Goal: Task Accomplishment & Management: Manage account settings

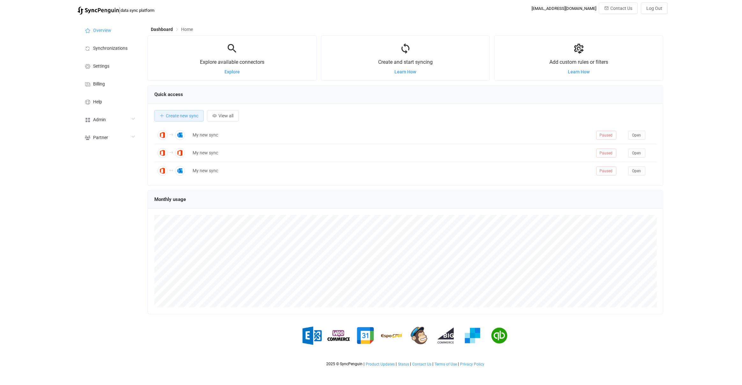
scroll to position [123, 515]
click at [132, 113] on div "Admin" at bounding box center [109, 119] width 64 height 18
click at [115, 183] on li "Users" at bounding box center [109, 184] width 64 height 16
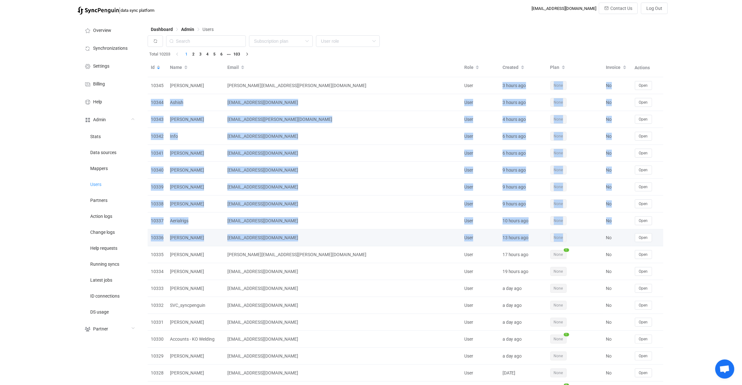
drag, startPoint x: 499, startPoint y: 111, endPoint x: 573, endPoint y: 244, distance: 151.8
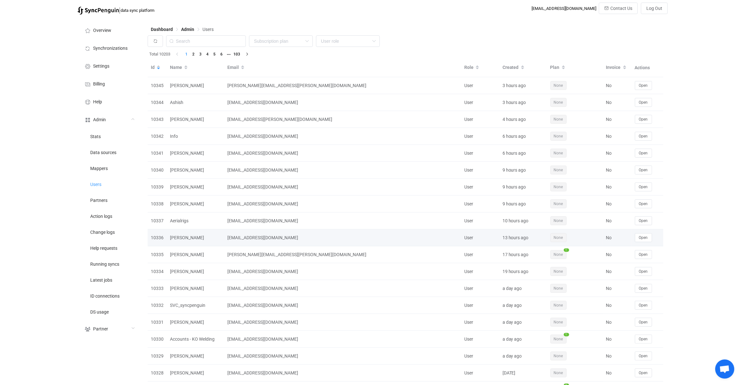
click at [573, 244] on td "None" at bounding box center [575, 237] width 56 height 17
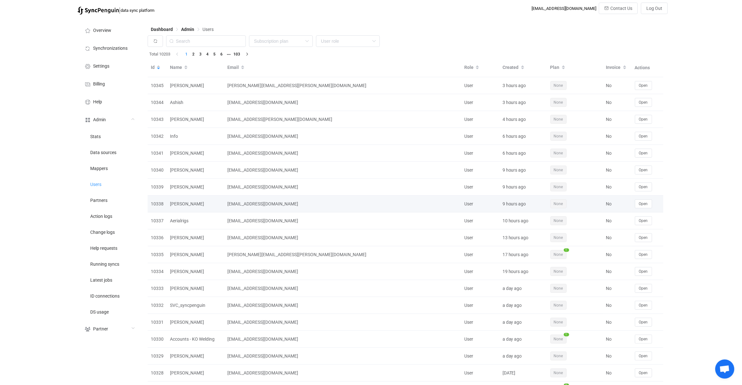
drag, startPoint x: 212, startPoint y: 171, endPoint x: 365, endPoint y: 203, distance: 156.5
click at [365, 203] on div "0a0b2c00-c80f-44ab-97d1-90900423669a@syncpenguin.com" at bounding box center [342, 203] width 237 height 7
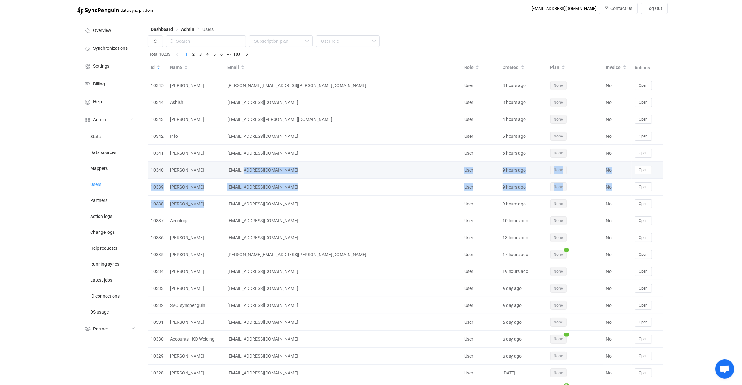
drag, startPoint x: 347, startPoint y: 200, endPoint x: 237, endPoint y: 170, distance: 113.9
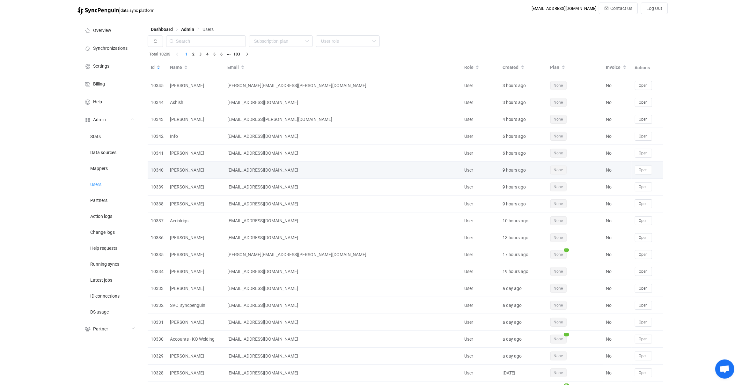
click at [228, 172] on div "jc6190443@gmail.com" at bounding box center [342, 169] width 237 height 7
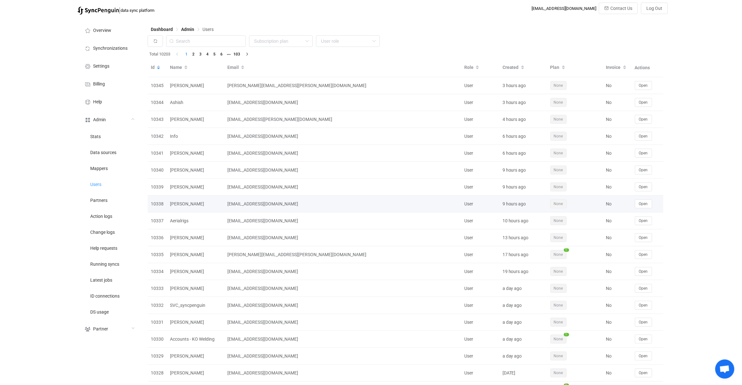
click at [329, 206] on div "0a0b2c00-c80f-44ab-97d1-90900423669a@syncpenguin.com" at bounding box center [342, 203] width 237 height 7
drag, startPoint x: 329, startPoint y: 206, endPoint x: 373, endPoint y: 204, distance: 43.7
click at [373, 204] on div "[EMAIL_ADDRESS][DOMAIN_NAME]" at bounding box center [342, 203] width 237 height 7
click at [232, 203] on div "[EMAIL_ADDRESS][DOMAIN_NAME]" at bounding box center [342, 203] width 237 height 7
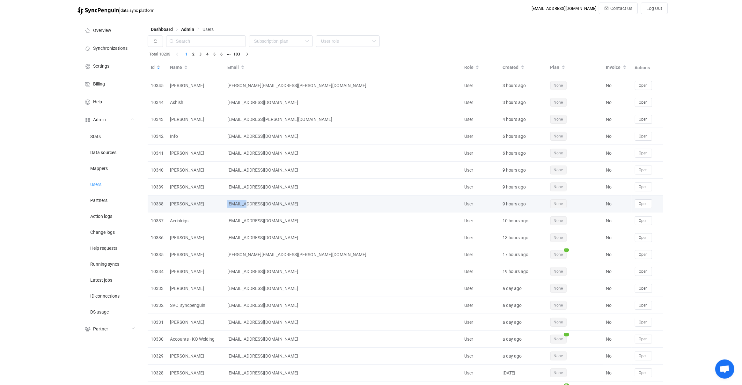
drag, startPoint x: 232, startPoint y: 203, endPoint x: 310, endPoint y: 197, distance: 78.0
click at [310, 197] on td "[EMAIL_ADDRESS][DOMAIN_NAME]" at bounding box center [342, 203] width 237 height 17
click at [312, 195] on td "[EMAIL_ADDRESS][DOMAIN_NAME]" at bounding box center [342, 203] width 237 height 17
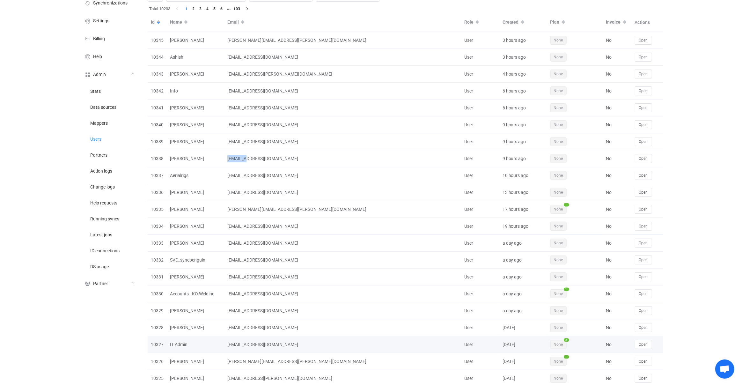
scroll to position [84, 0]
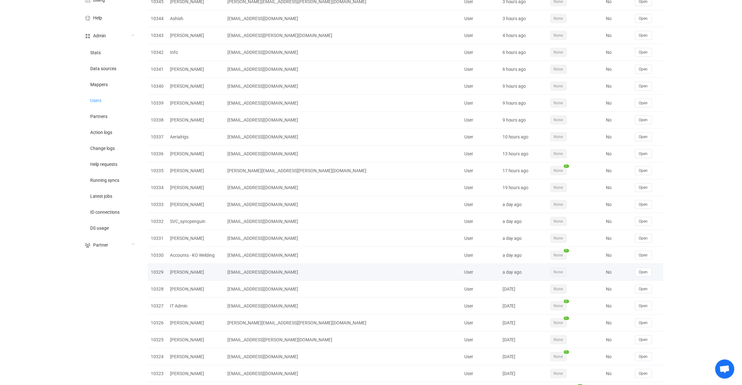
click at [271, 271] on div "[EMAIL_ADDRESS][DOMAIN_NAME]" at bounding box center [342, 271] width 237 height 7
drag, startPoint x: 271, startPoint y: 271, endPoint x: 349, endPoint y: 272, distance: 78.1
click at [349, 272] on div "[EMAIL_ADDRESS][DOMAIN_NAME]" at bounding box center [342, 271] width 237 height 7
click at [273, 271] on div "[EMAIL_ADDRESS][DOMAIN_NAME]" at bounding box center [342, 271] width 237 height 7
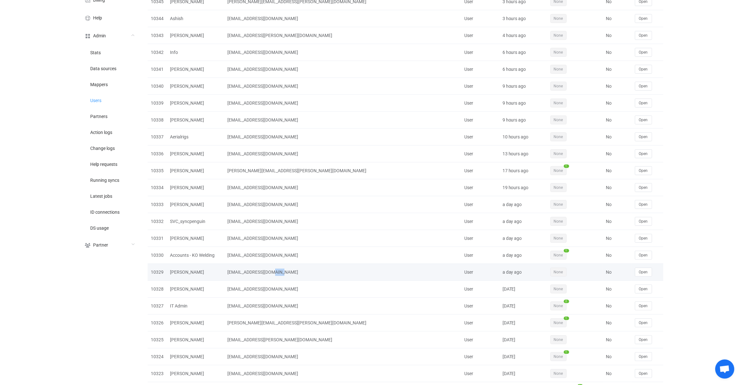
drag, startPoint x: 273, startPoint y: 271, endPoint x: 308, endPoint y: 269, distance: 34.5
click at [308, 269] on div "[EMAIL_ADDRESS][DOMAIN_NAME]" at bounding box center [342, 271] width 237 height 7
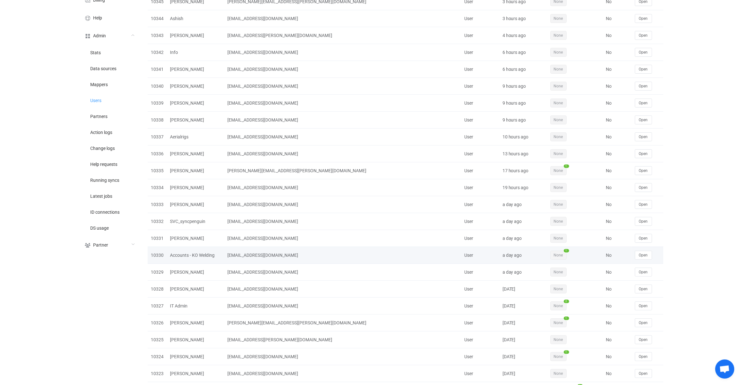
click at [359, 261] on td "[EMAIL_ADDRESS][DOMAIN_NAME]" at bounding box center [342, 255] width 237 height 17
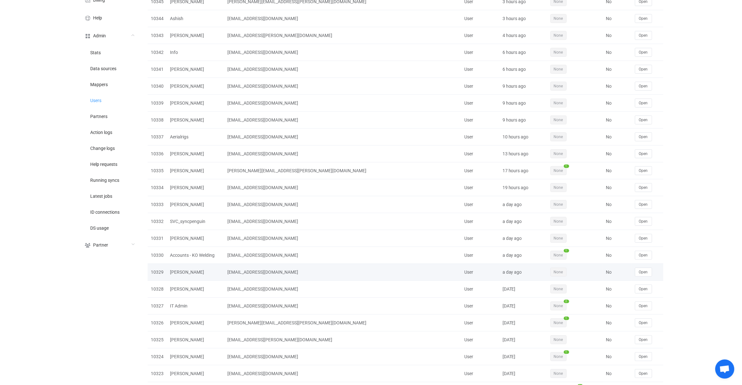
scroll to position [0, 0]
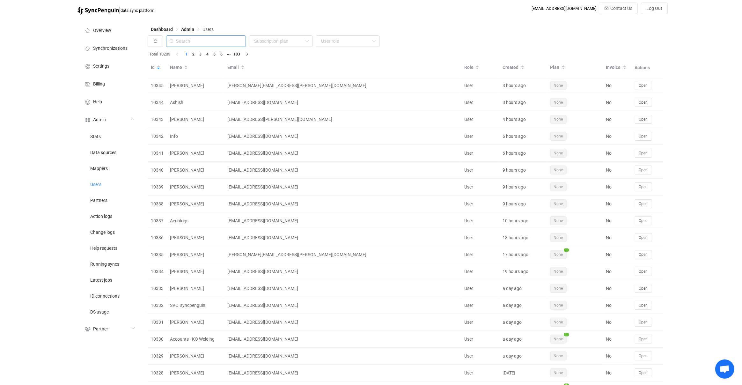
click at [212, 46] on input "text" at bounding box center [206, 40] width 80 height 11
paste input "hifidunn2@hotmail.com"
type input "hifidunn2@hotmail.com"
click at [229, 44] on input "text" at bounding box center [206, 40] width 80 height 11
paste input "hifidunn2@hotmail.com"
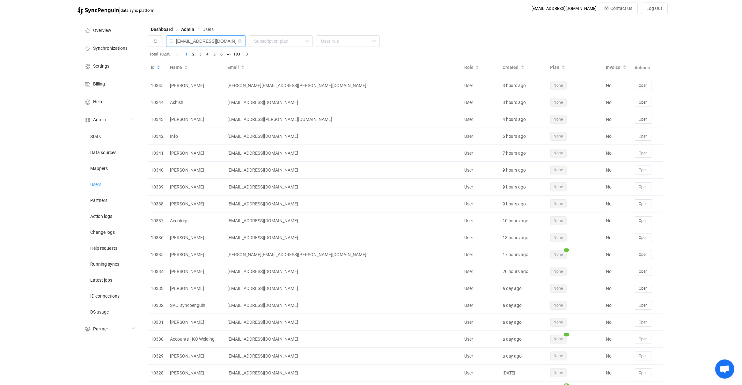
type input "hifidunn2@hotmail.com"
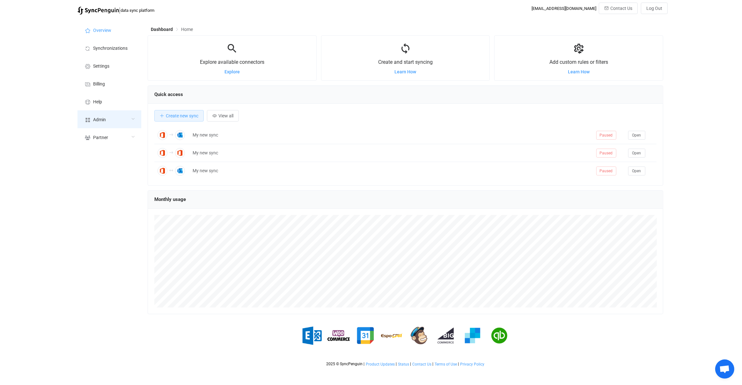
scroll to position [123, 515]
click at [112, 123] on div "Admin" at bounding box center [109, 119] width 64 height 18
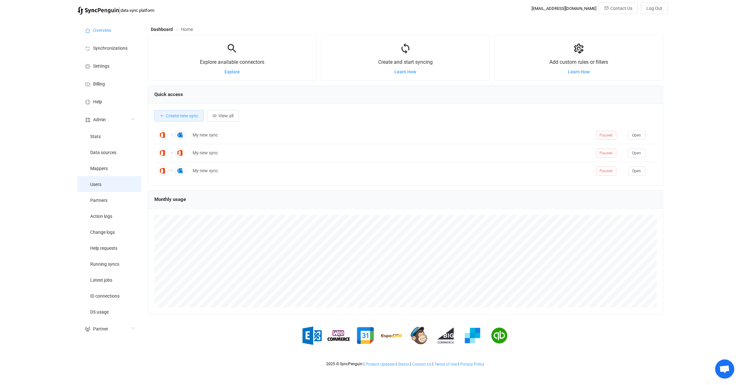
click at [115, 191] on li "Users" at bounding box center [109, 184] width 64 height 16
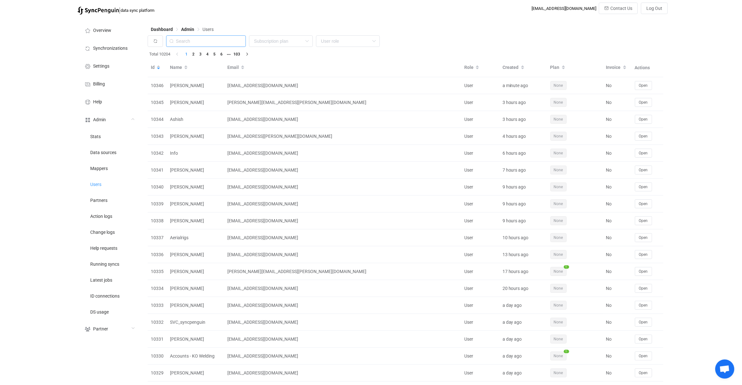
click at [220, 42] on input "text" at bounding box center [206, 40] width 80 height 11
paste input "[PERSON_NAME][EMAIL_ADDRESS][PERSON_NAME][DOMAIN_NAME]"
type input "[PERSON_NAME][EMAIL_ADDRESS][PERSON_NAME][DOMAIN_NAME]"
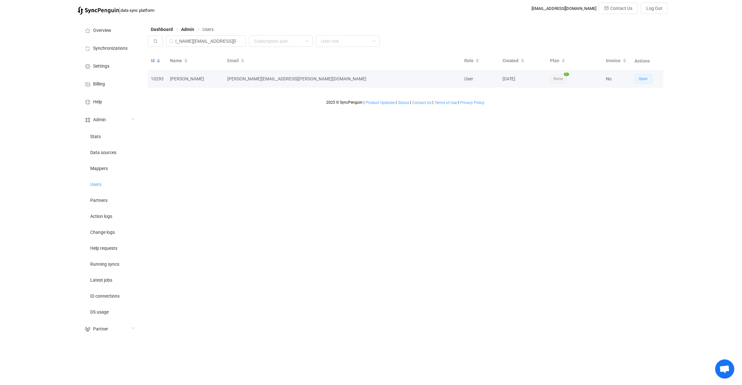
scroll to position [0, 0]
click at [648, 77] on button "Open" at bounding box center [643, 78] width 17 height 9
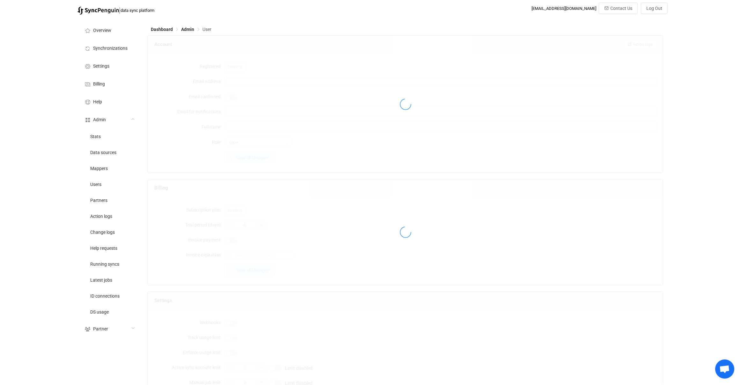
type input "[PERSON_NAME][EMAIL_ADDRESS][PERSON_NAME][DOMAIN_NAME]"
type input "[PERSON_NAME]"
type input "14"
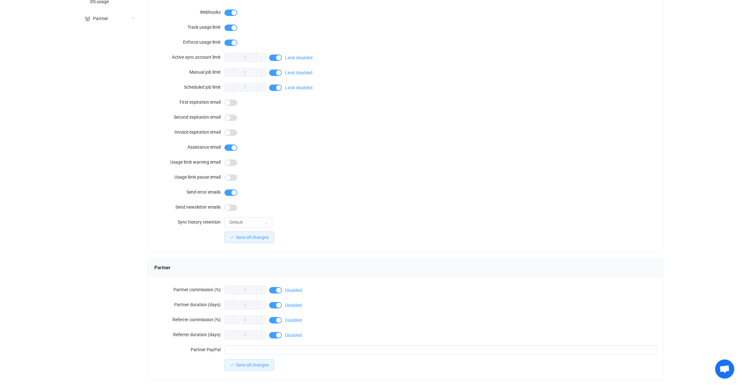
scroll to position [420, 0]
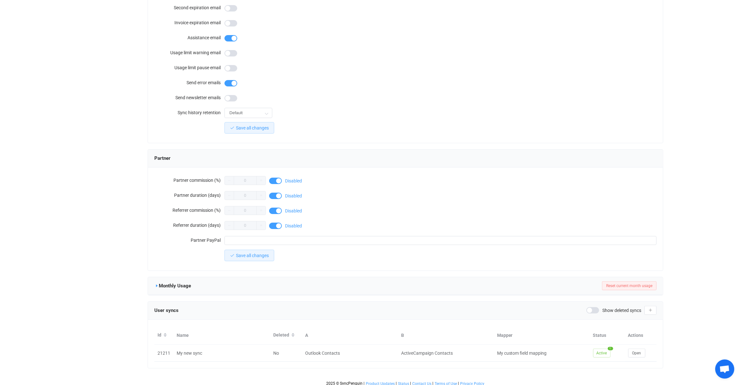
click at [158, 283] on icon at bounding box center [156, 285] width 4 height 4
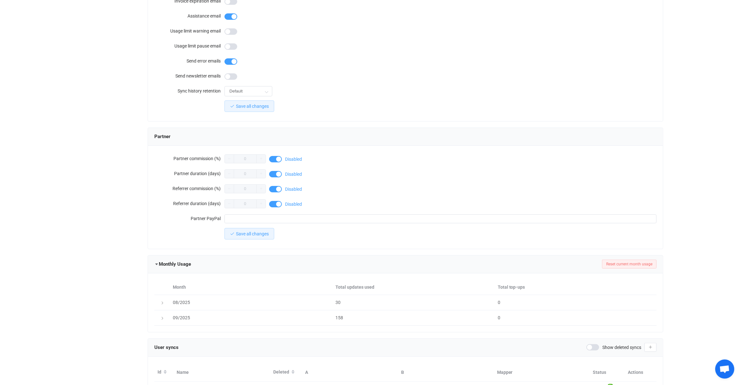
scroll to position [478, 0]
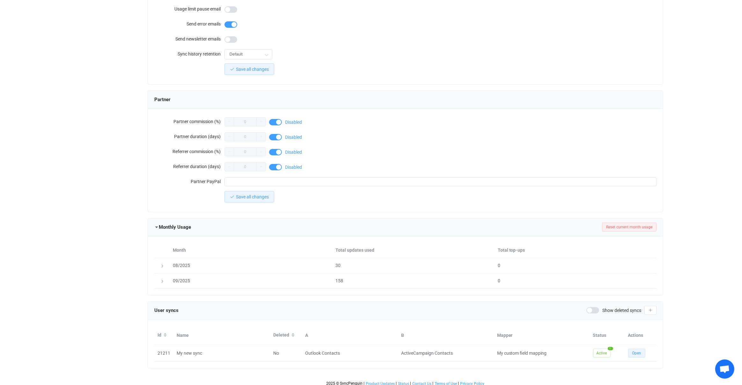
click at [634, 351] on span "Open" at bounding box center [636, 353] width 9 height 4
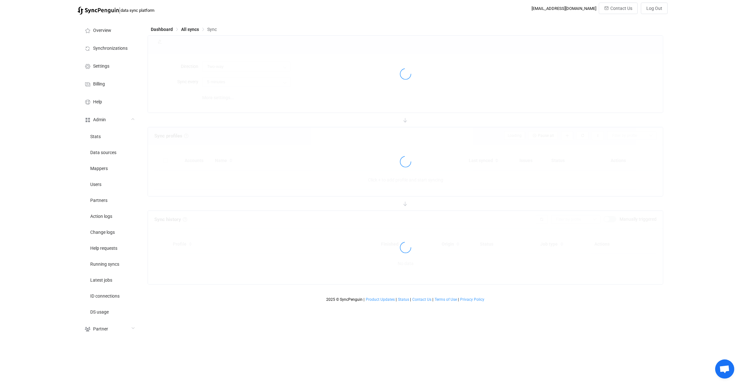
type input "Outlook → ActiveCampaign"
type input "24 hours"
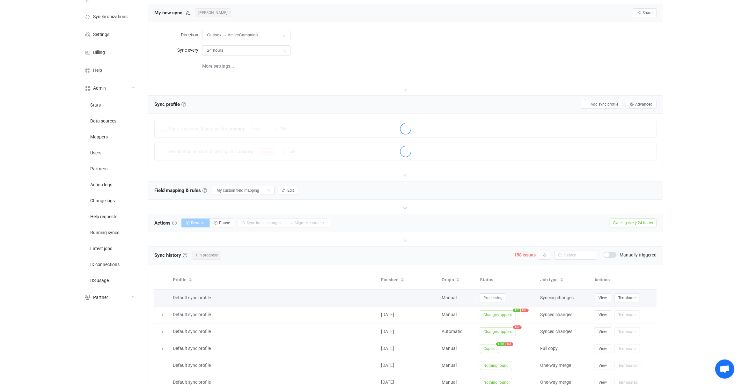
scroll to position [84, 0]
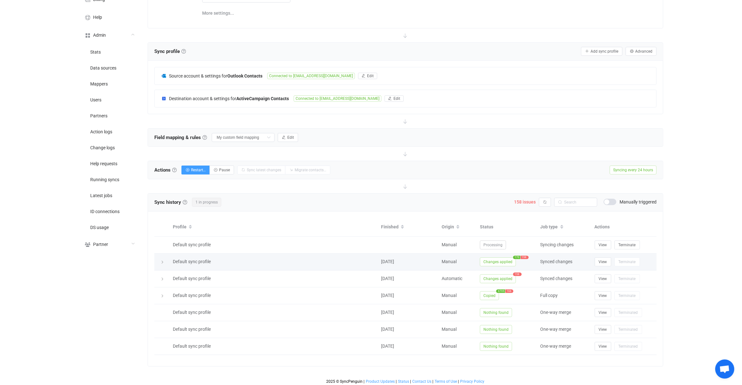
click at [485, 262] on span "Changes applied" at bounding box center [498, 261] width 36 height 9
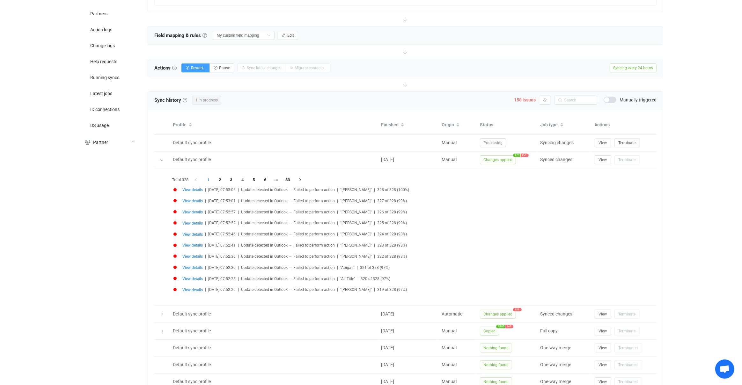
scroll to position [222, 0]
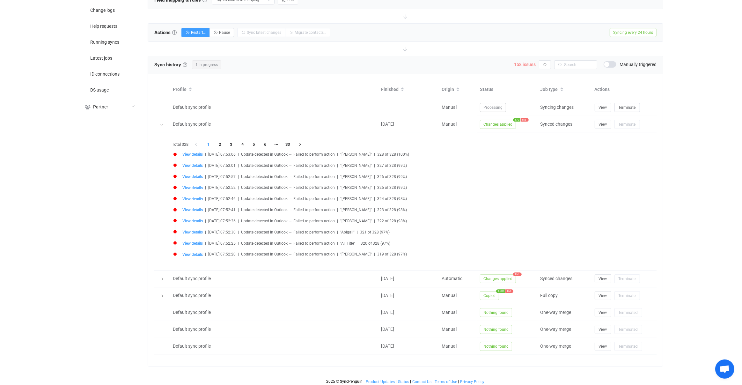
click at [530, 64] on span "158 issues" at bounding box center [525, 64] width 22 height 5
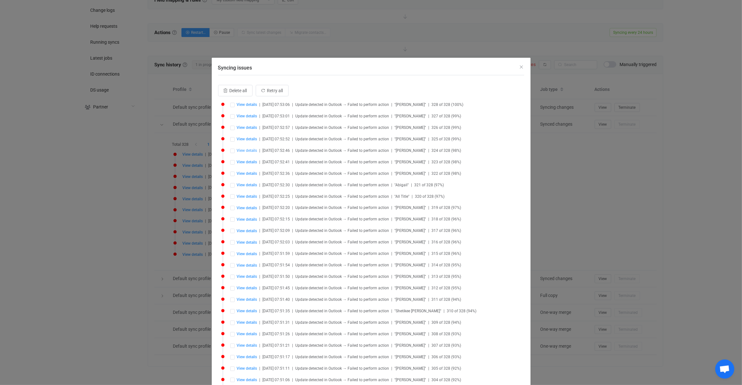
click at [246, 150] on span "View details" at bounding box center [247, 150] width 20 height 4
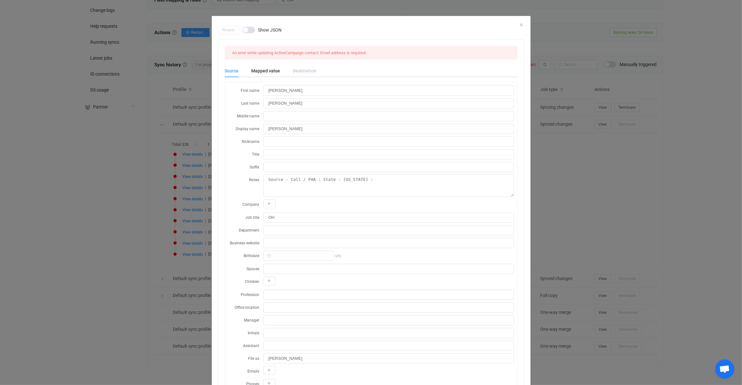
click at [187, 209] on div "Resync Show JSON An error while updating ActiveCampaign contact: Email address …" at bounding box center [371, 192] width 742 height 385
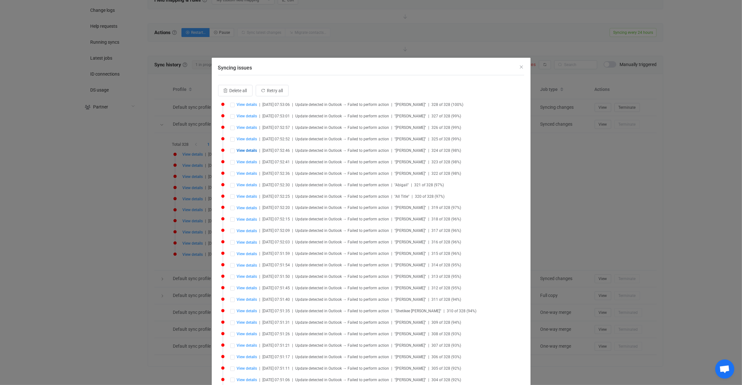
click at [117, 222] on div "Syncing issues Delete all Retry all View details | 2025-09-03 07:53:06 | Update…" at bounding box center [371, 192] width 742 height 385
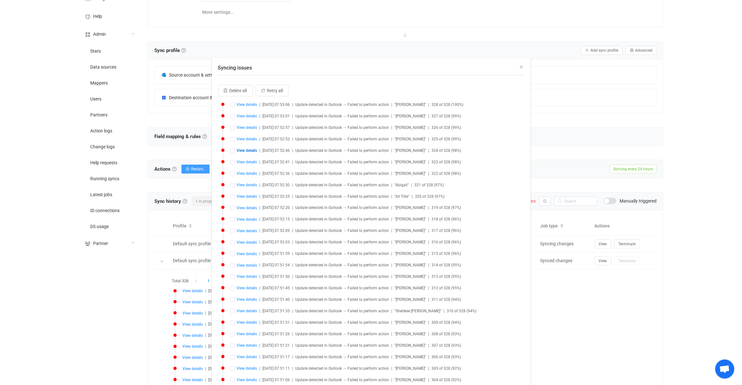
scroll to position [0, 0]
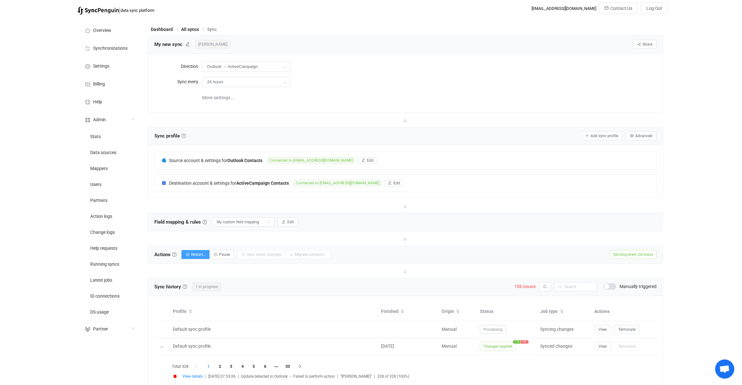
click at [263, 182] on b "ActiveCampaign Contacts" at bounding box center [262, 182] width 53 height 5
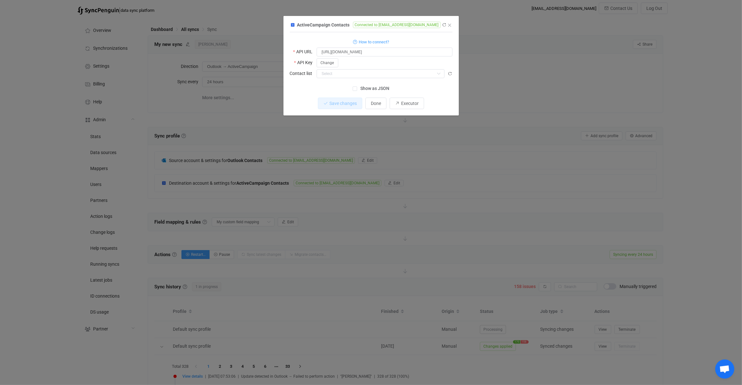
drag, startPoint x: 173, startPoint y: 168, endPoint x: 221, endPoint y: 105, distance: 79.4
click at [173, 168] on div "ActiveCampaign Contacts Connected to mmcfadden@chflends.com 1 { { "url": "https…" at bounding box center [371, 192] width 742 height 385
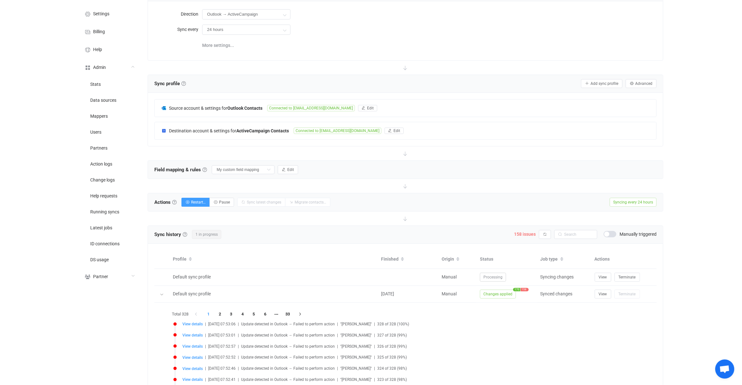
scroll to position [145, 0]
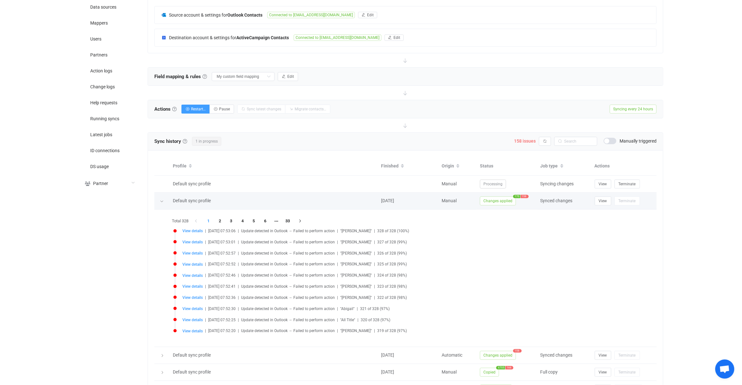
click at [163, 202] on div at bounding box center [162, 200] width 6 height 9
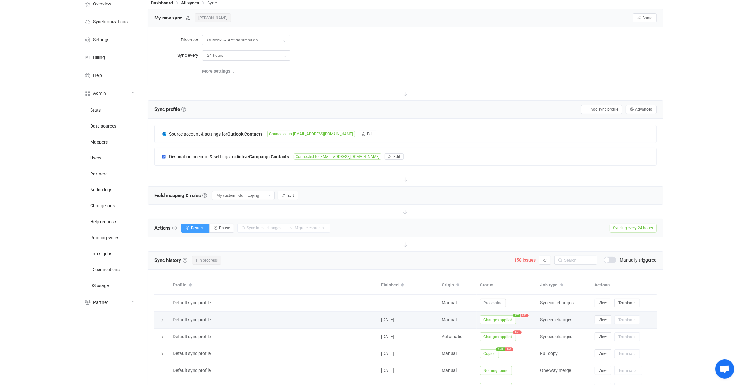
scroll to position [0, 0]
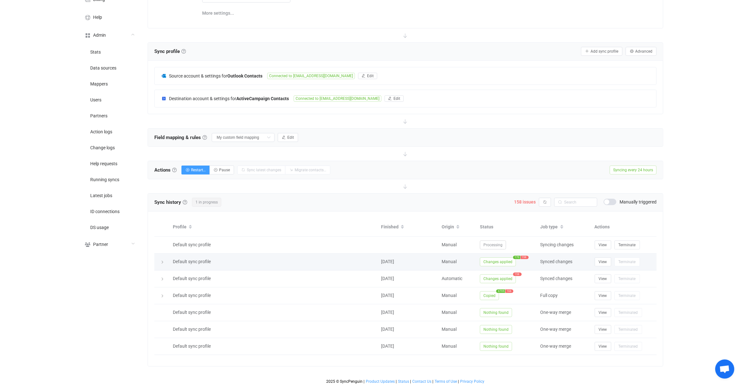
click at [498, 259] on span "Changes applied" at bounding box center [498, 261] width 36 height 9
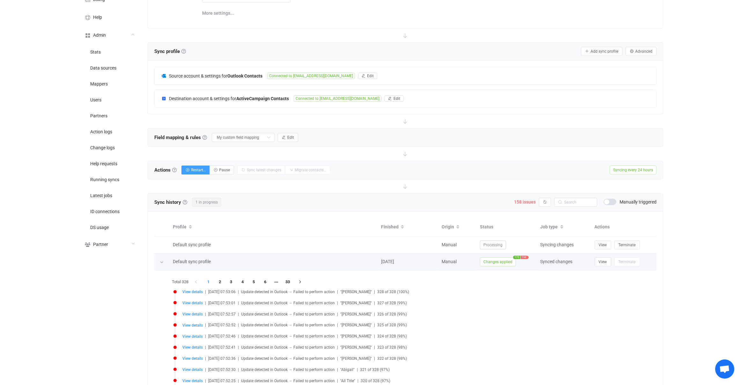
scroll to position [218, 0]
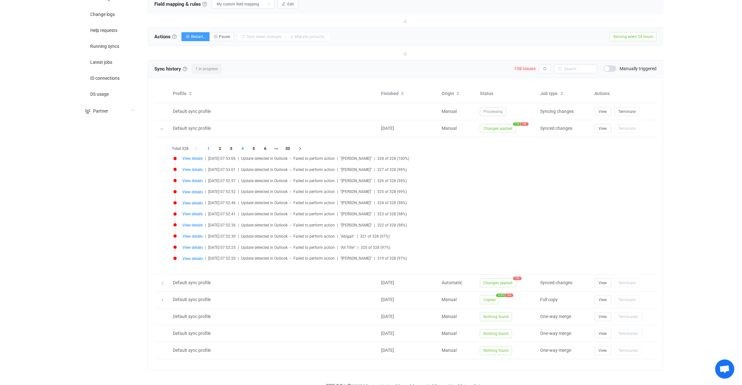
click at [247, 144] on li "4" at bounding box center [242, 148] width 11 height 9
click at [255, 148] on li "5" at bounding box center [253, 148] width 11 height 9
click at [282, 146] on li "7" at bounding box center [276, 148] width 11 height 9
click at [296, 147] on li "33" at bounding box center [298, 148] width 11 height 9
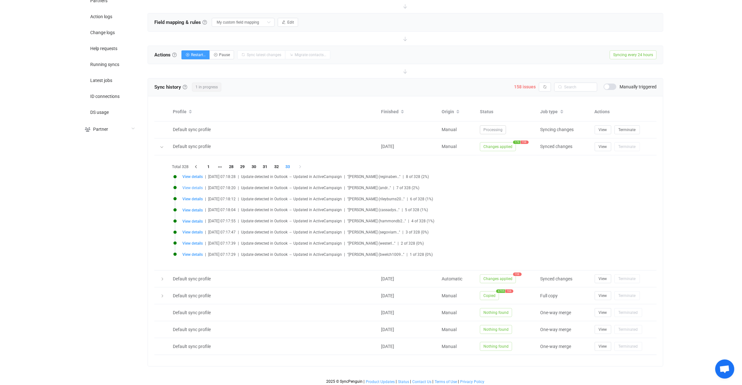
click at [187, 187] on span "View details" at bounding box center [192, 188] width 20 height 4
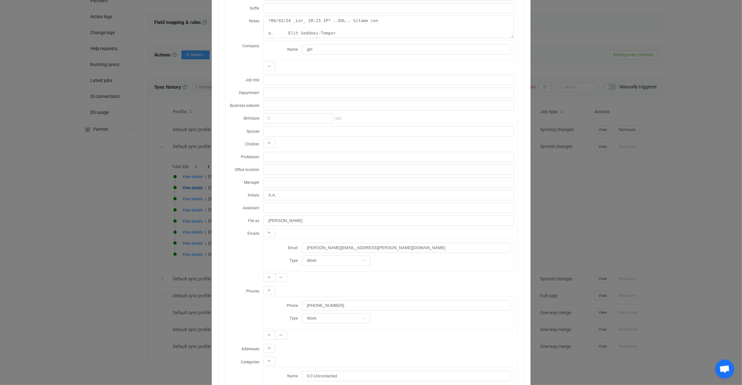
scroll to position [0, 0]
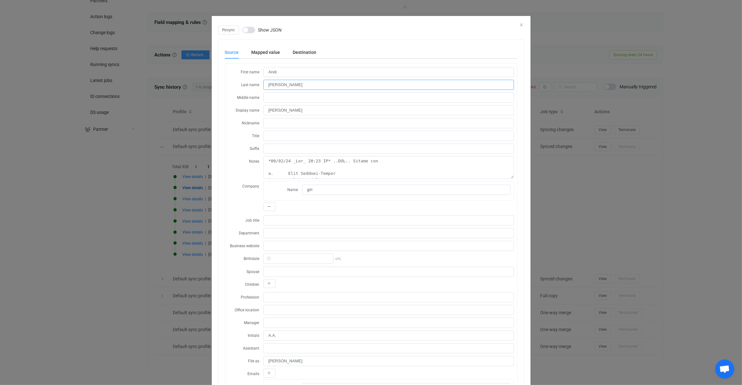
click at [305, 85] on input "Andrews-Isreal" at bounding box center [388, 85] width 251 height 10
click at [572, 190] on div "Resync Show JSON Source Mapped value Destination First name Andi Last name Andr…" at bounding box center [371, 192] width 742 height 385
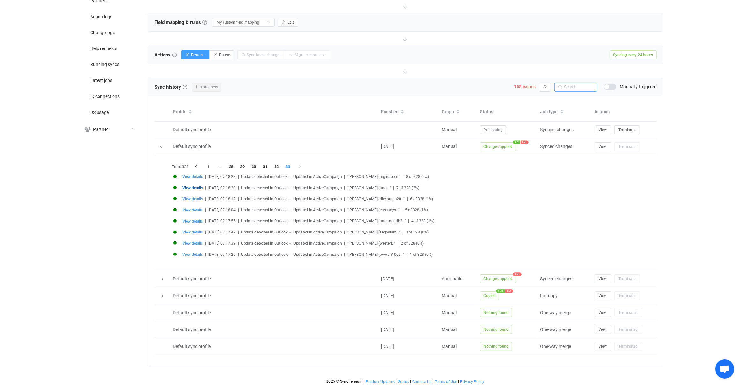
click at [581, 89] on input "text" at bounding box center [575, 87] width 43 height 9
paste input "Andrews-Isreal"
type input "Andrews-Isreal"
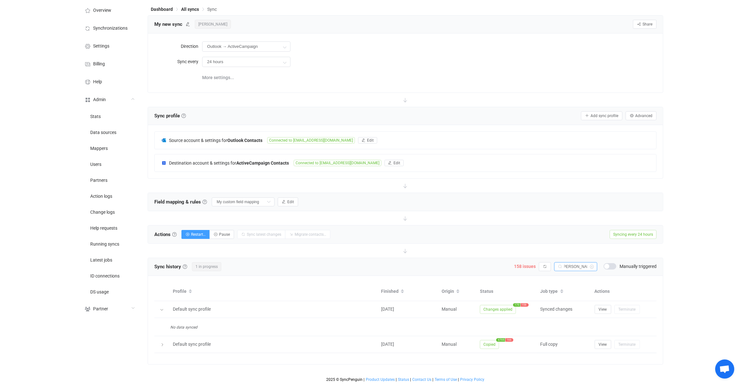
scroll to position [19, 0]
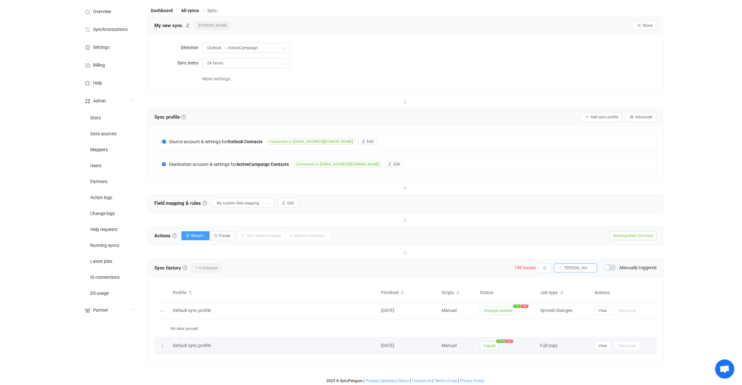
click at [484, 345] on span "Copied" at bounding box center [489, 345] width 19 height 9
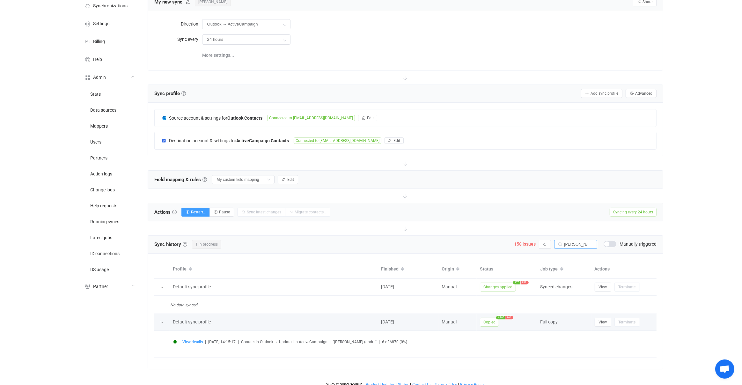
scroll to position [46, 0]
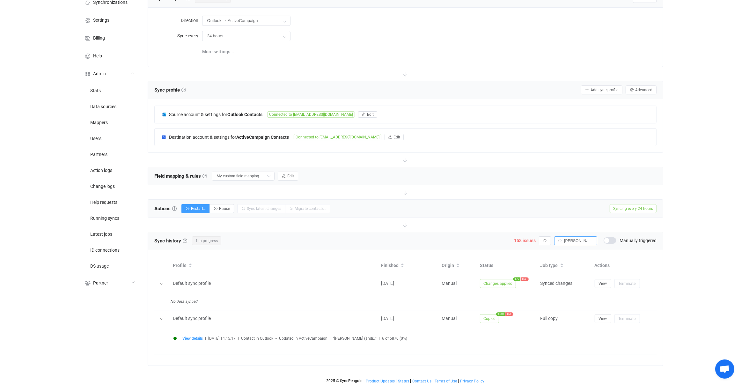
click at [195, 339] on li "View details | 2025-08-30 14:15:17 | Contact in Outlook → Updated in ActiveCamp…" at bounding box center [406, 342] width 467 height 11
click at [195, 339] on span "View details" at bounding box center [192, 338] width 20 height 4
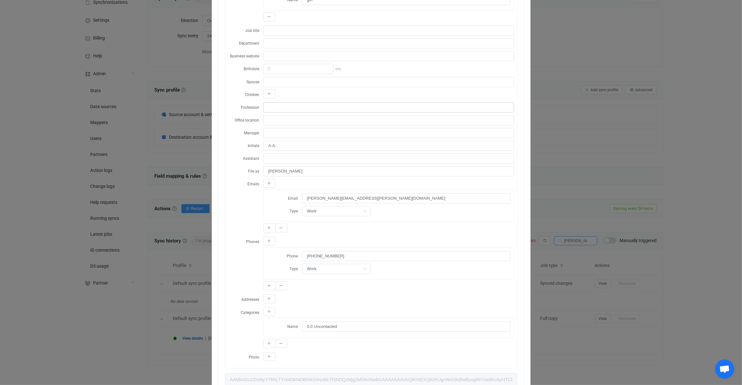
scroll to position [213, 0]
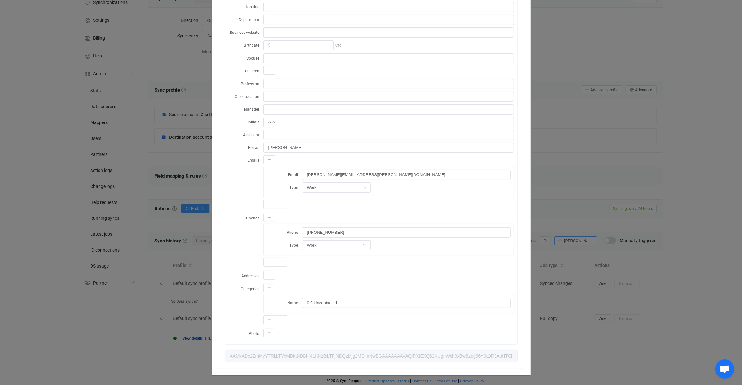
click at [181, 303] on div "Resync Show JSON Source Mapped value Destination First name Andi Last name Andr…" at bounding box center [371, 192] width 742 height 385
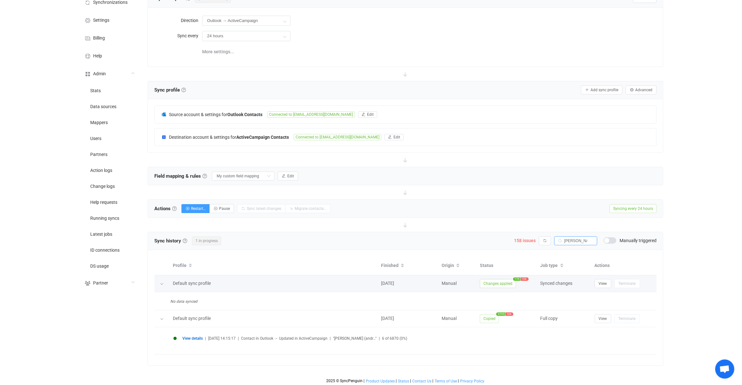
click at [161, 282] on icon at bounding box center [162, 284] width 4 height 4
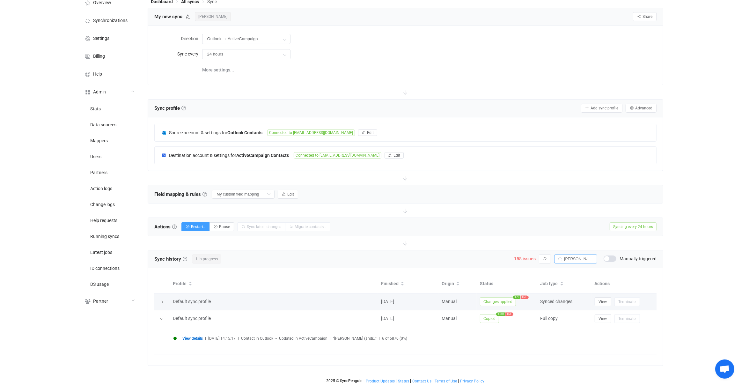
click at [161, 282] on th at bounding box center [161, 283] width 15 height 19
click at [161, 298] on div at bounding box center [161, 301] width 9 height 6
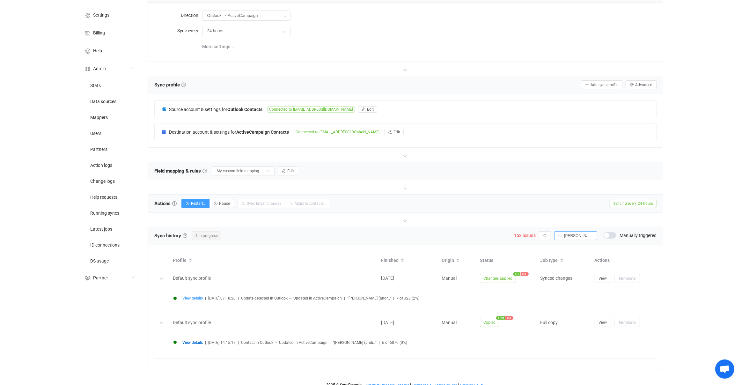
scroll to position [55, 0]
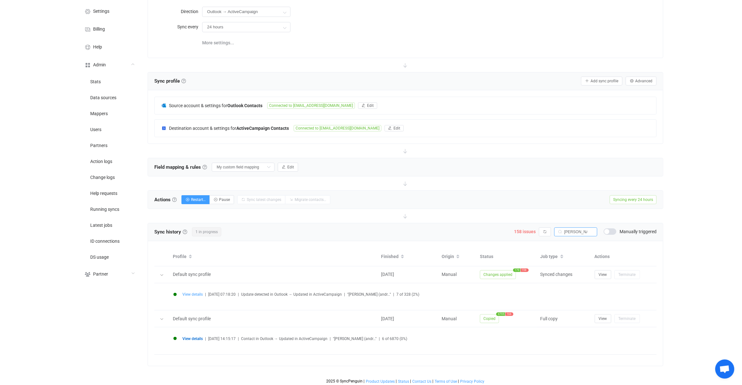
click at [190, 292] on span "View details" at bounding box center [192, 294] width 20 height 4
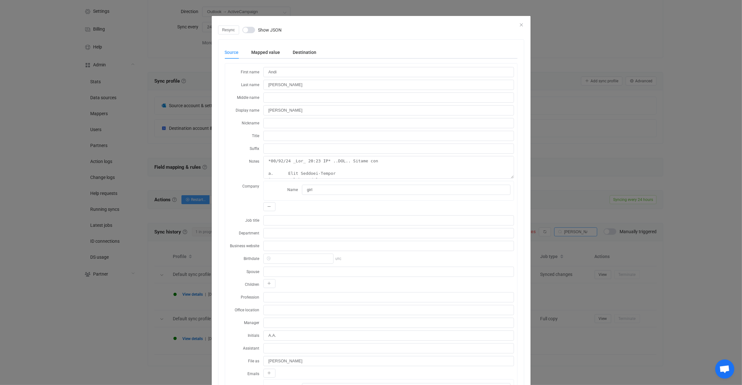
click at [190, 262] on div "Resync Show JSON Source Mapped value Destination First name Andi Last name Andr…" at bounding box center [371, 192] width 742 height 385
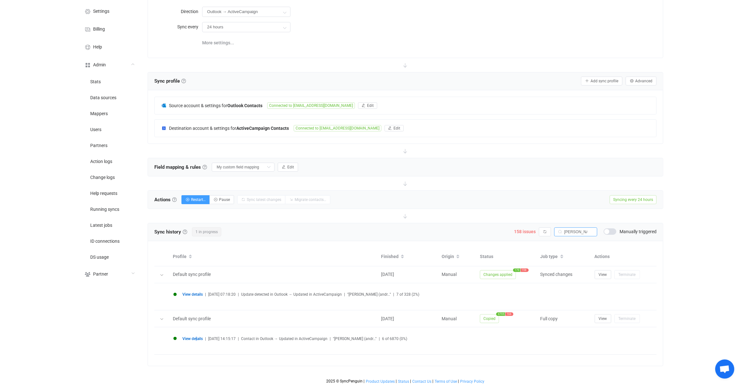
click at [197, 338] on span "View details" at bounding box center [192, 338] width 20 height 4
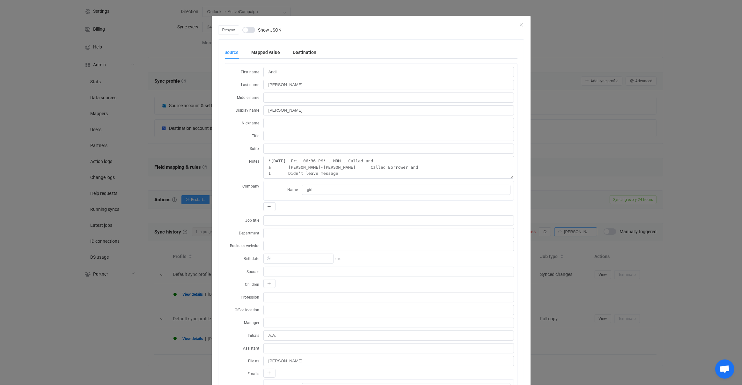
click at [183, 321] on div "Resync Show JSON Source Mapped value Destination First name Andi Last name Andr…" at bounding box center [371, 192] width 742 height 385
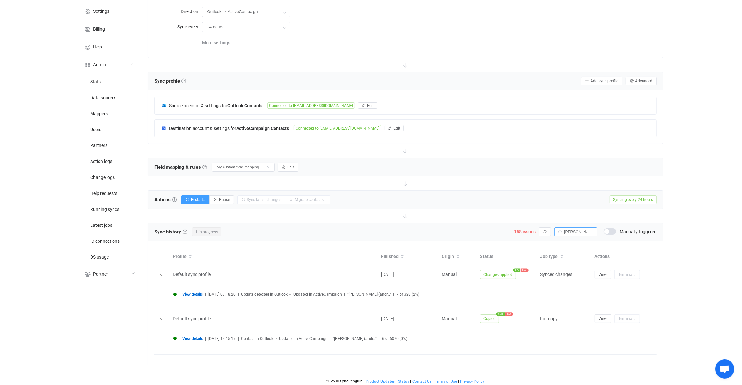
click at [193, 292] on span "View details" at bounding box center [192, 294] width 20 height 4
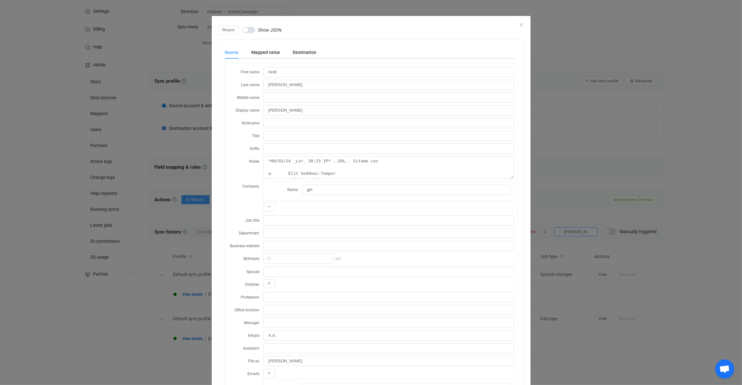
click at [182, 287] on div "Resync Show JSON Source Mapped value Destination First name Andi Last name Andr…" at bounding box center [371, 192] width 742 height 385
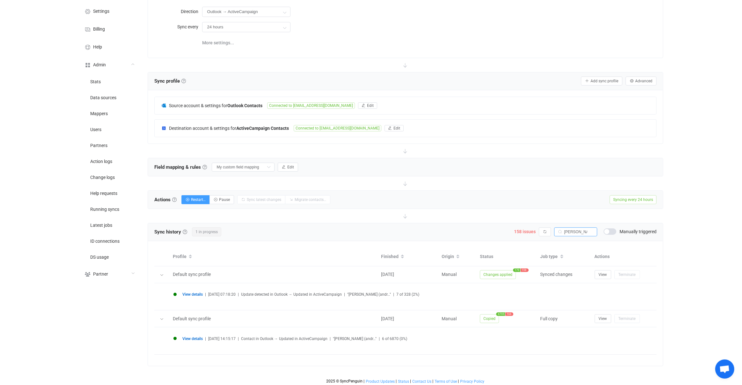
click at [193, 337] on span "View details" at bounding box center [192, 338] width 20 height 4
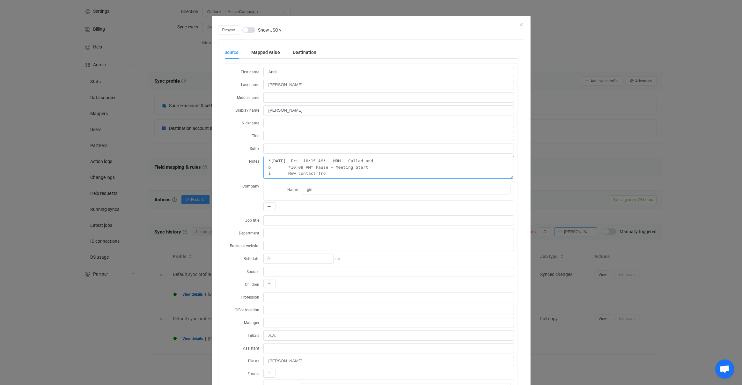
scroll to position [31, 0]
drag, startPoint x: 273, startPoint y: 162, endPoint x: 347, endPoint y: 179, distance: 76.8
click at [347, 179] on form "First name Andi Last name Andrews-Isreal Middle name Display name Andi Andrews-…" at bounding box center [371, 309] width 286 height 485
click at [345, 167] on textarea "*08/29/25 _Fri_ 06:36 PM* ..MRM.. Called and a. Andi Andrews-Isreal i. Called B…" at bounding box center [388, 167] width 251 height 23
click at [153, 265] on div "Resync Show JSON Source Mapped value Destination First name Andi Last name Andr…" at bounding box center [371, 192] width 742 height 385
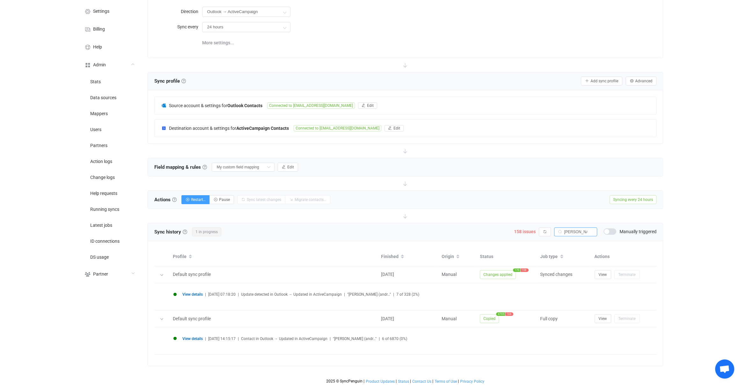
click at [199, 292] on span "View details" at bounding box center [192, 294] width 20 height 4
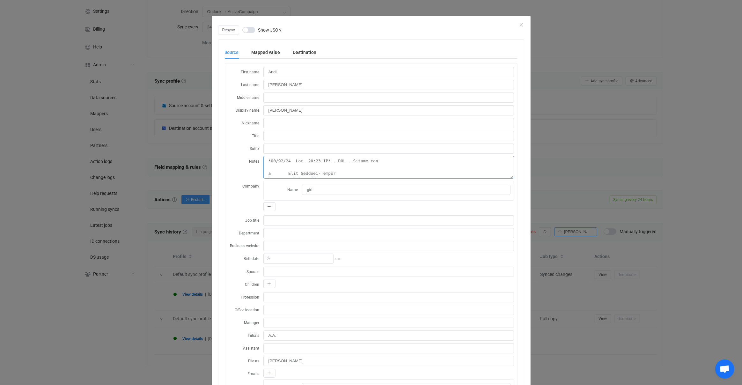
drag, startPoint x: 284, startPoint y: 170, endPoint x: 281, endPoint y: 176, distance: 6.6
click at [281, 175] on textarea "dialog" at bounding box center [388, 167] width 251 height 23
click at [184, 254] on div "Resync Show JSON Source Mapped value Destination First name Andi Last name Andr…" at bounding box center [371, 192] width 742 height 385
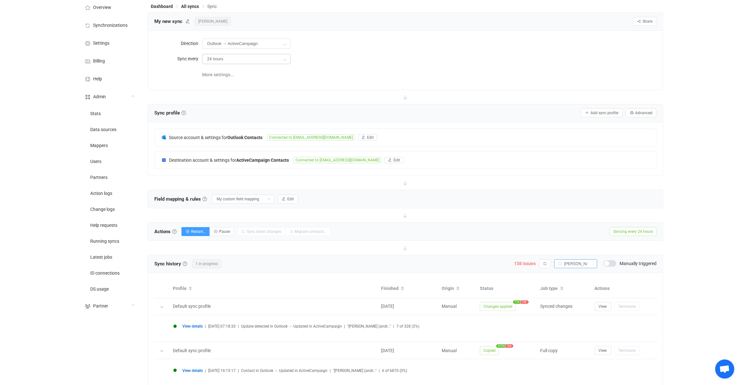
scroll to position [0, 0]
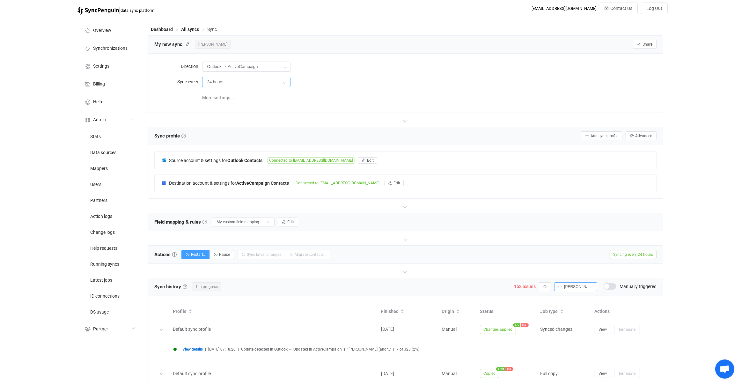
click at [226, 83] on input "24 hours" at bounding box center [246, 82] width 88 height 10
click at [344, 93] on div "More settings..." at bounding box center [429, 97] width 455 height 13
click at [229, 84] on input "24 hours" at bounding box center [246, 82] width 88 height 10
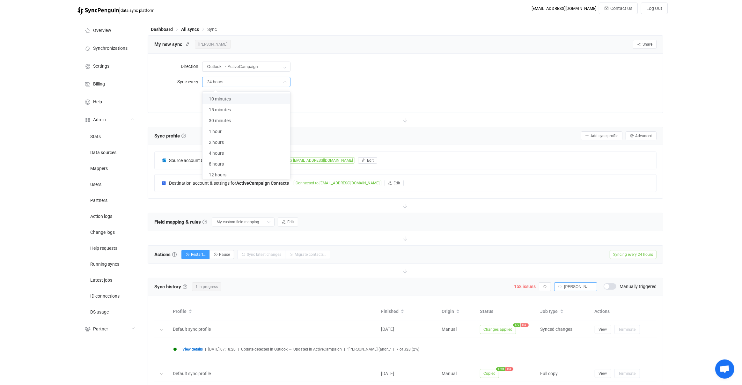
click at [356, 97] on div "More settings..." at bounding box center [429, 97] width 455 height 13
click at [230, 84] on input "24 hours" at bounding box center [246, 82] width 88 height 10
click at [353, 91] on div "More settings..." at bounding box center [429, 97] width 455 height 13
click at [278, 88] on div "Direction Outlook → ActiveCampaign Two-way Outlook ActiveCampaign ActiveCampaig…" at bounding box center [405, 83] width 502 height 46
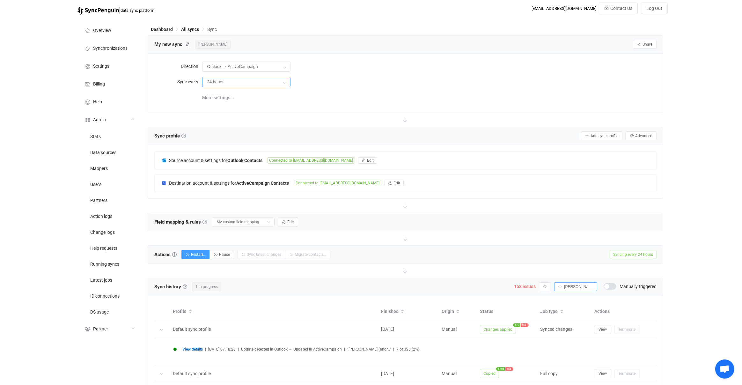
click at [263, 78] on input "24 hours" at bounding box center [246, 82] width 88 height 10
drag, startPoint x: 339, startPoint y: 99, endPoint x: 288, endPoint y: 93, distance: 51.7
click at [339, 99] on div "More settings..." at bounding box center [429, 97] width 455 height 13
click at [248, 87] on div "24 hours" at bounding box center [246, 82] width 88 height 13
click at [248, 85] on input "24 hours" at bounding box center [246, 82] width 88 height 10
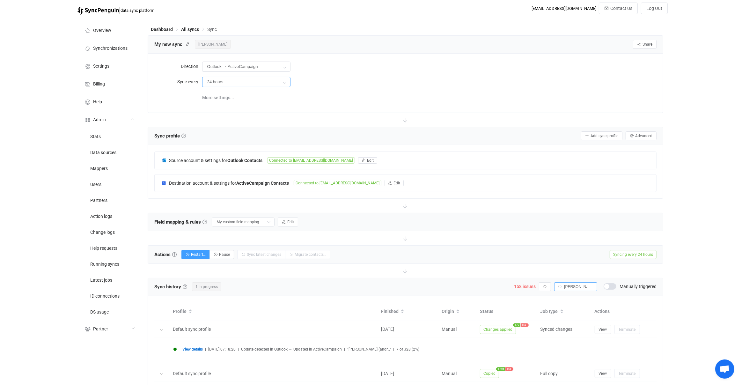
click at [269, 84] on input "24 hours" at bounding box center [246, 82] width 88 height 10
click at [368, 89] on div "Direction Outlook → ActiveCampaign Two-way Outlook ActiveCampaign ActiveCampaig…" at bounding box center [405, 83] width 502 height 46
click at [599, 325] on button "View" at bounding box center [603, 329] width 17 height 9
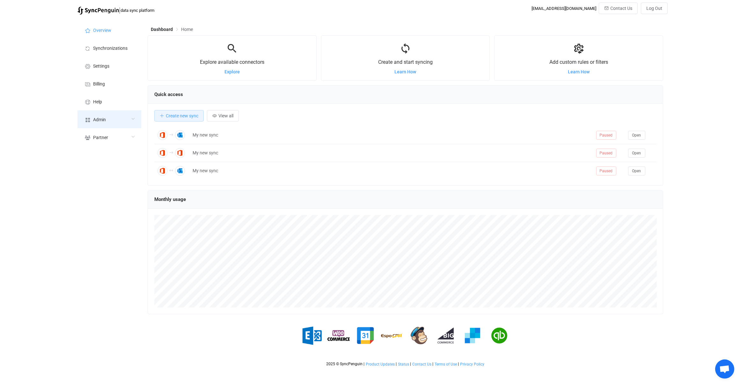
scroll to position [123, 515]
click at [129, 120] on div "Admin" at bounding box center [109, 119] width 64 height 18
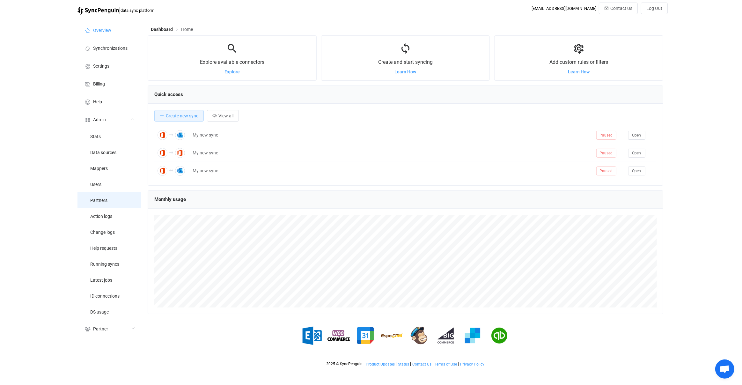
click at [114, 192] on li "Partners" at bounding box center [109, 200] width 64 height 16
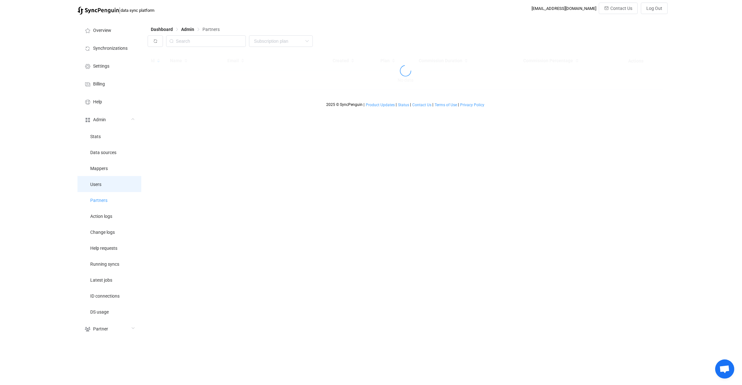
click at [118, 185] on li "Users" at bounding box center [109, 184] width 64 height 16
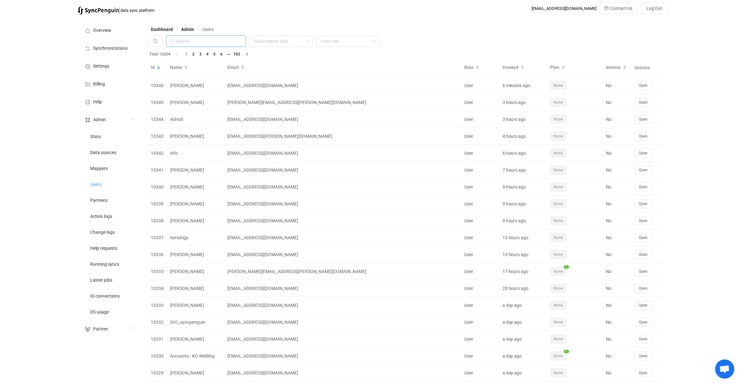
click at [208, 43] on input "text" at bounding box center [206, 40] width 80 height 11
paste input "hmorikawa@hmmusa.com"
type input "hmorikawa@hmmusa.com"
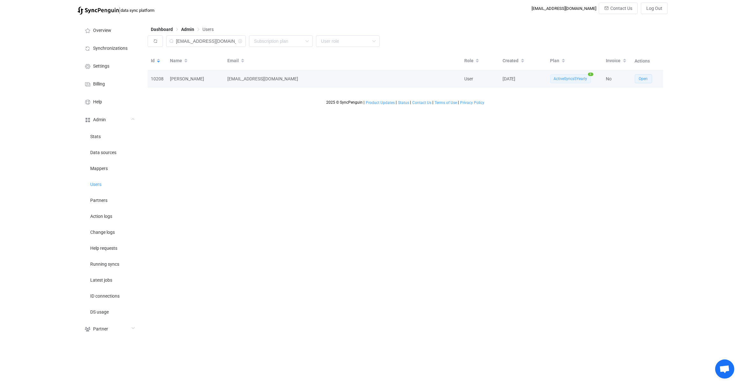
click at [636, 79] on button "Open" at bounding box center [643, 78] width 17 height 9
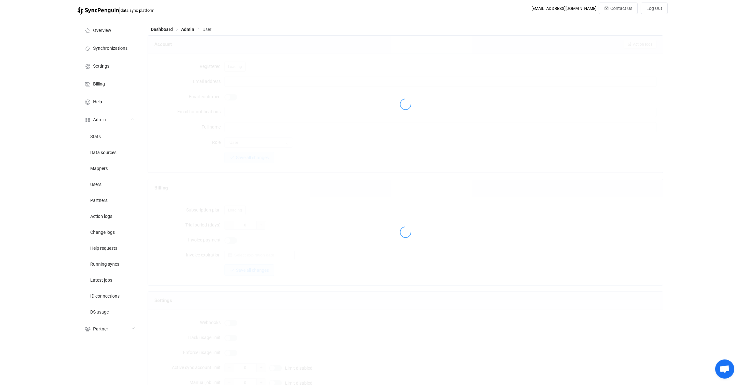
type input "hmorikawa@HMMUSA.COM"
type input "Hiroaki Morikawa"
type input "14"
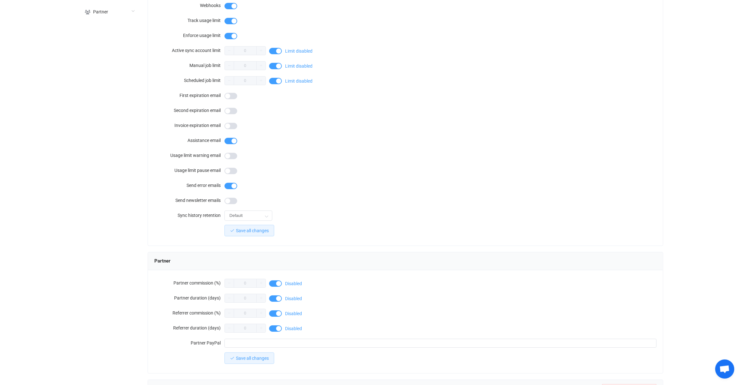
scroll to position [420, 0]
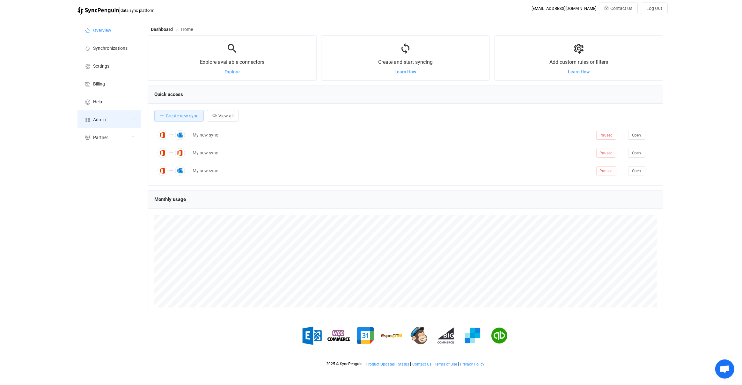
scroll to position [123, 515]
click at [118, 120] on div "Admin" at bounding box center [109, 119] width 64 height 18
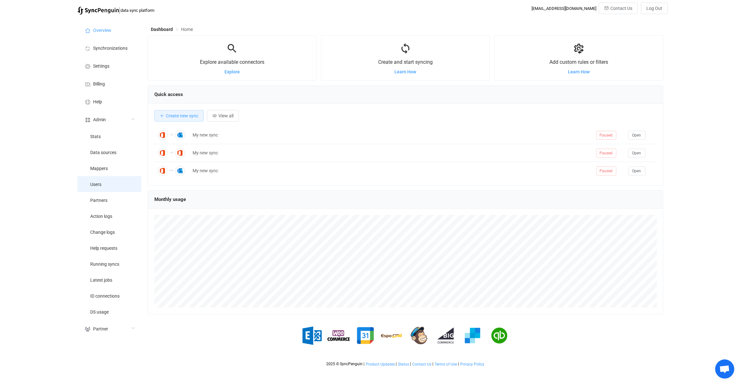
click at [123, 189] on li "Users" at bounding box center [109, 184] width 64 height 16
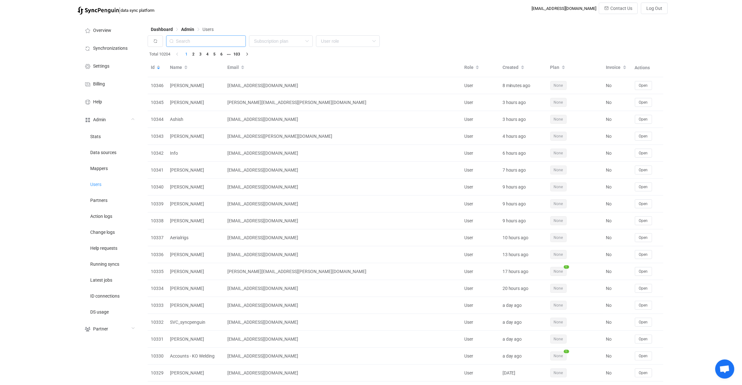
click at [221, 42] on input "text" at bounding box center [206, 40] width 80 height 11
paste input "[EMAIL_ADDRESS][DOMAIN_NAME]"
type input "[EMAIL_ADDRESS][DOMAIN_NAME]"
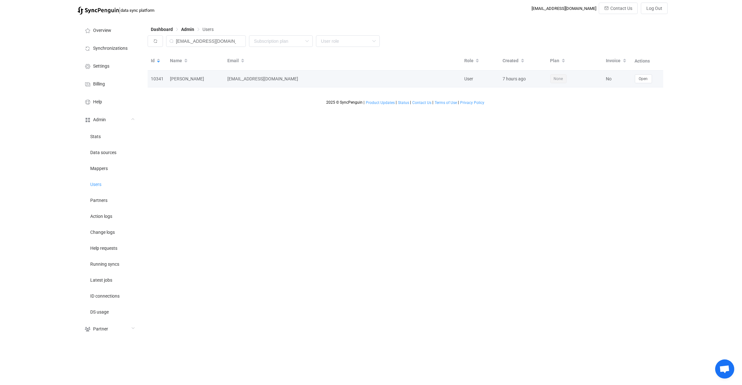
click at [236, 80] on div "[EMAIL_ADDRESS][DOMAIN_NAME]" at bounding box center [342, 78] width 237 height 7
drag, startPoint x: 242, startPoint y: 80, endPoint x: 299, endPoint y: 79, distance: 57.1
click at [301, 79] on div "[EMAIL_ADDRESS][DOMAIN_NAME]" at bounding box center [342, 78] width 237 height 7
copy div "[EMAIL_ADDRESS][DOMAIN_NAME]"
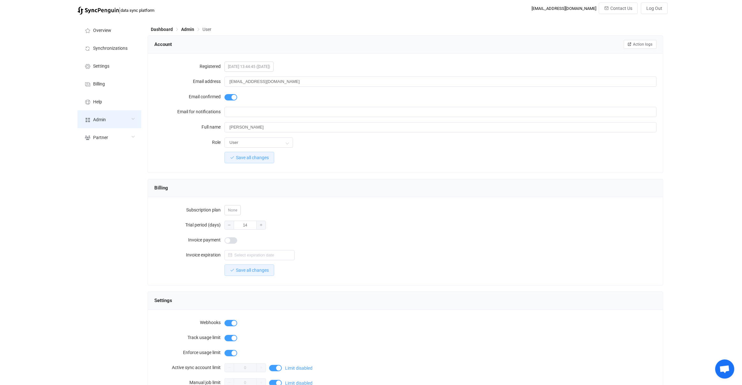
click at [126, 120] on div "Admin" at bounding box center [109, 119] width 64 height 18
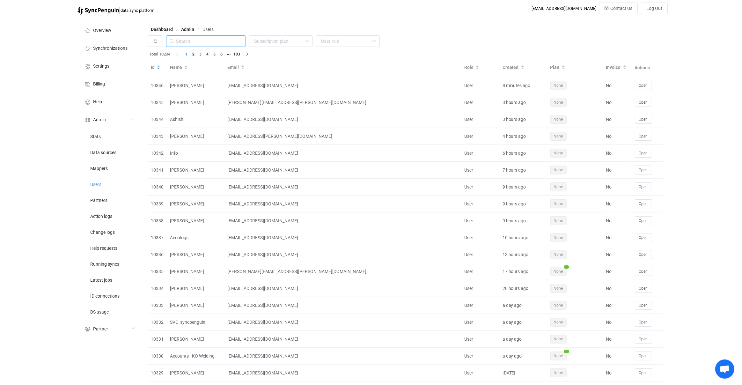
click at [215, 39] on input "text" at bounding box center [206, 40] width 80 height 11
paste input "adam182@live.com.au"
type input "adam182@live.com.au"
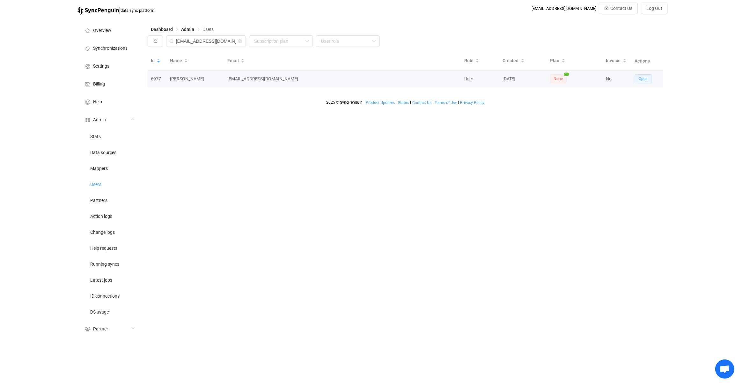
click at [639, 78] on span "Open" at bounding box center [643, 79] width 9 height 4
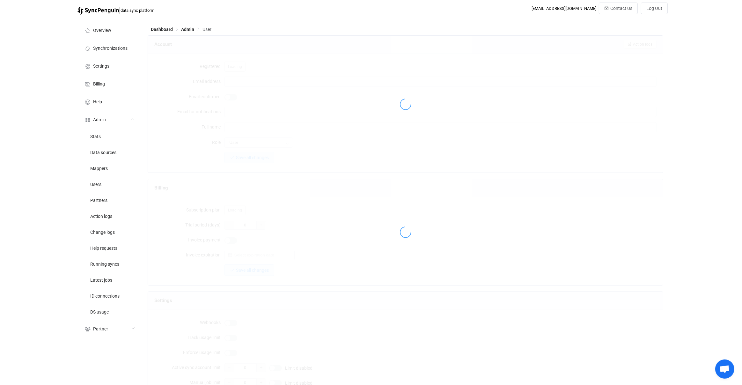
type input "adam182@live.com.au"
type input "info@kollectaworld.com.au"
type input "Peter Prisari"
type input "14"
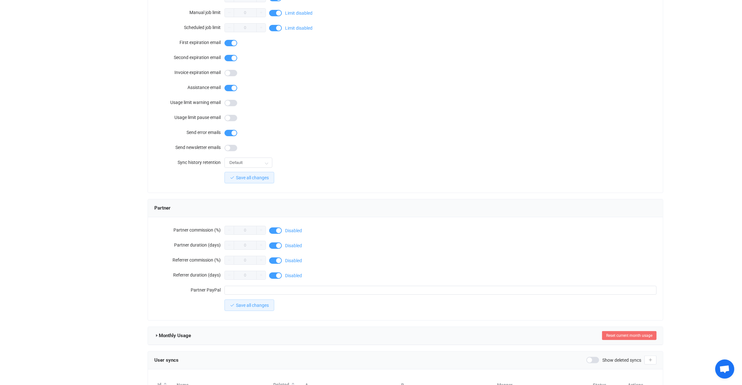
scroll to position [420, 0]
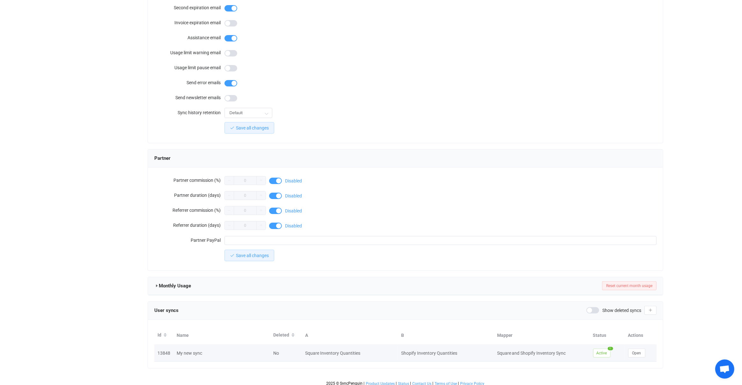
click at [634, 345] on td "Open" at bounding box center [641, 353] width 32 height 17
click at [635, 348] on button "Open" at bounding box center [636, 352] width 17 height 9
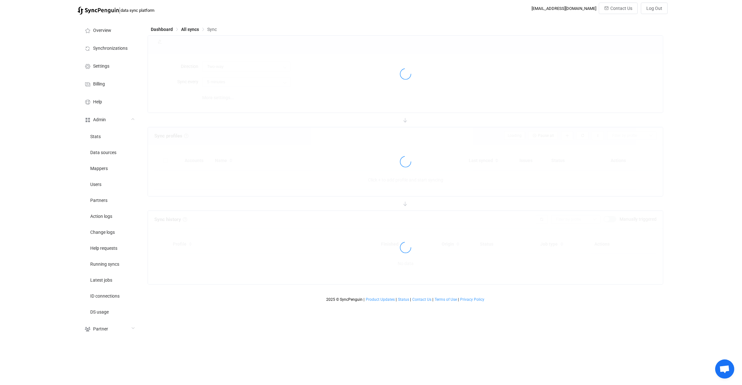
type input "Square → Shopify"
type input "10 minutes"
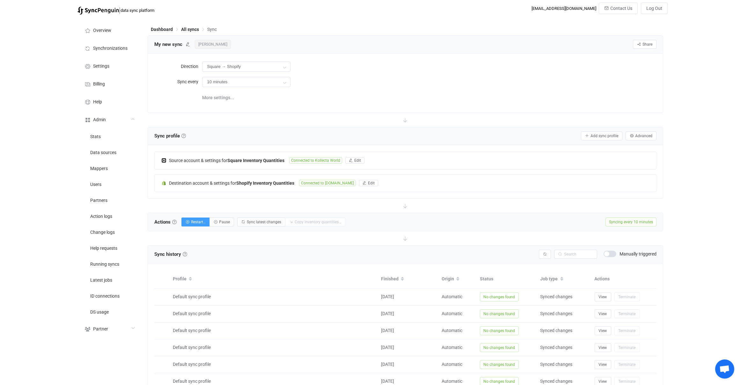
click at [217, 225] on div "Actions Actions To start syncing, click the Start syncing button. You'll be pro…" at bounding box center [249, 222] width 191 height 10
click at [219, 224] on button "Pause" at bounding box center [221, 221] width 25 height 9
click at [296, 97] on div "More settings..." at bounding box center [429, 97] width 455 height 13
click at [213, 43] on span "Peter Prisari" at bounding box center [213, 44] width 36 height 9
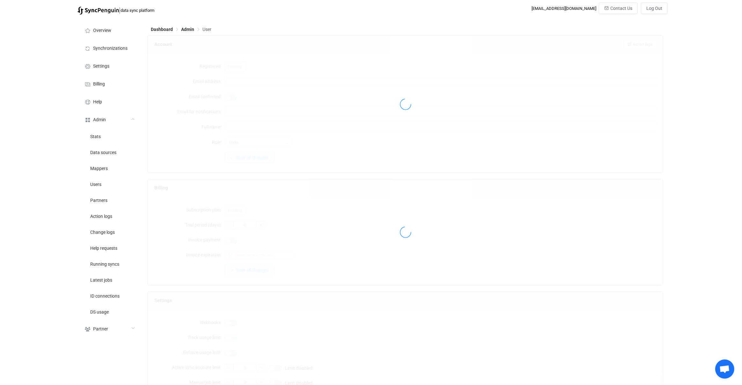
type input "adam182@live.com.au"
type input "info@kollectaworld.com.au"
type input "Peter Prisari"
type input "14"
type input "Square → Shopify"
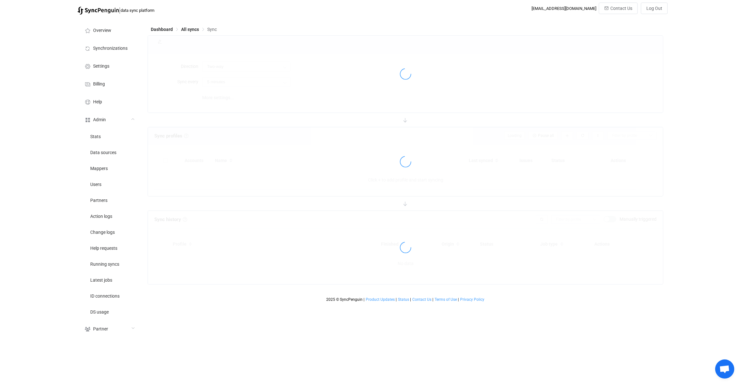
type input "10 minutes"
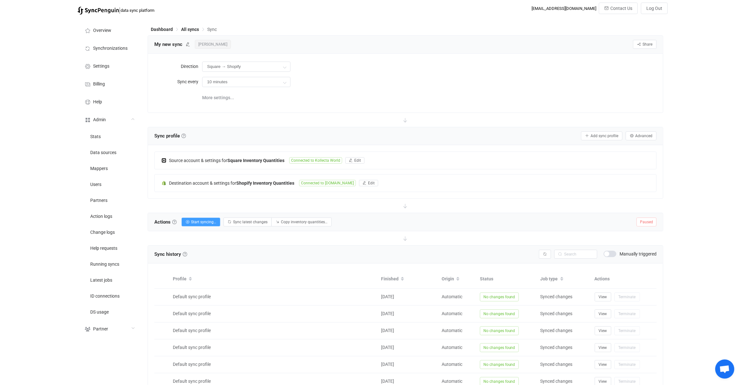
click at [211, 41] on span "Peter Prisari" at bounding box center [213, 44] width 36 height 9
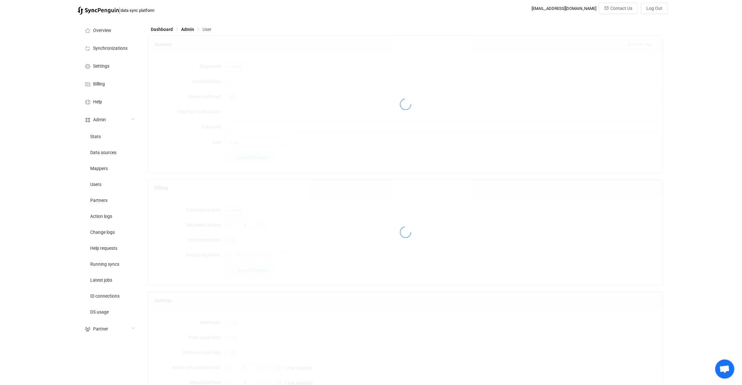
type input "adam182@live.com.au"
type input "info@kollectaworld.com.au"
type input "Peter Prisari"
type input "14"
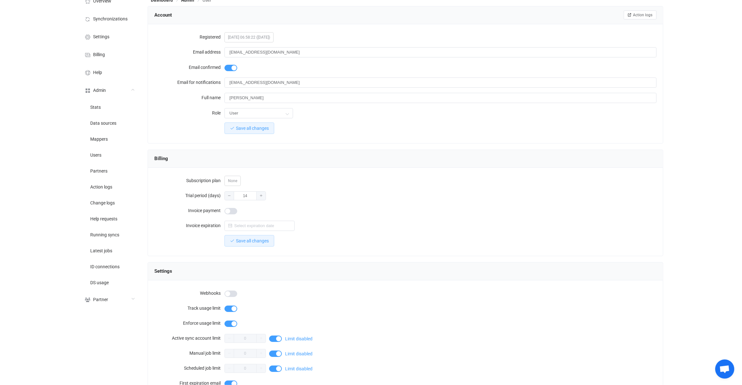
scroll to position [422, 0]
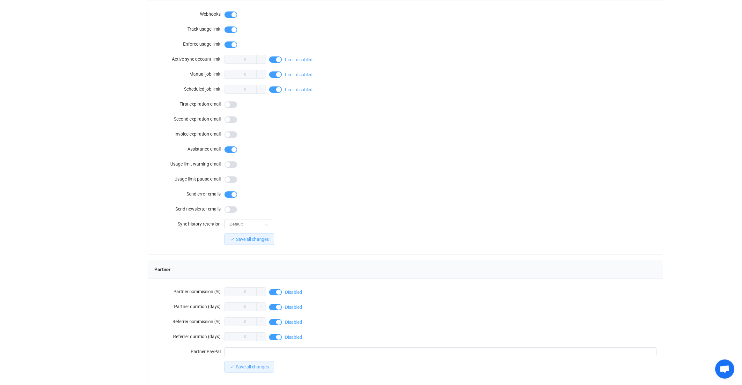
scroll to position [420, 0]
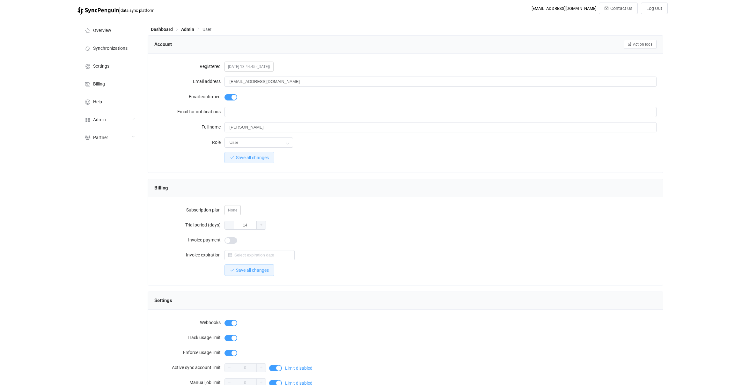
scroll to position [420, 0]
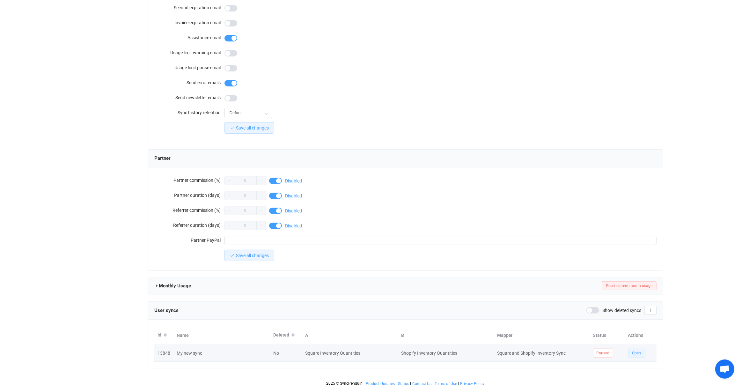
click at [638, 348] on button "Open" at bounding box center [636, 352] width 17 height 9
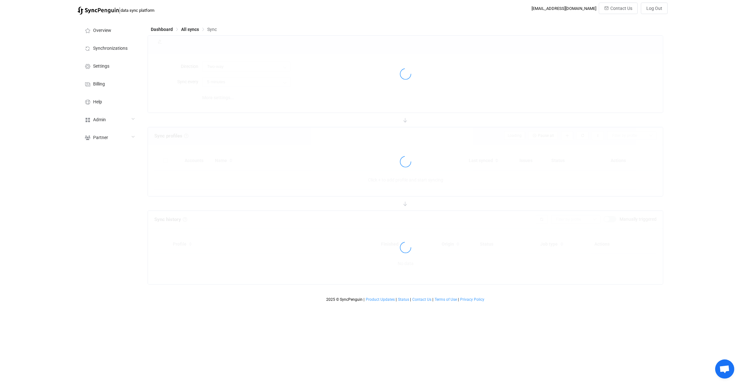
type input "Square → Shopify"
type input "10 minutes"
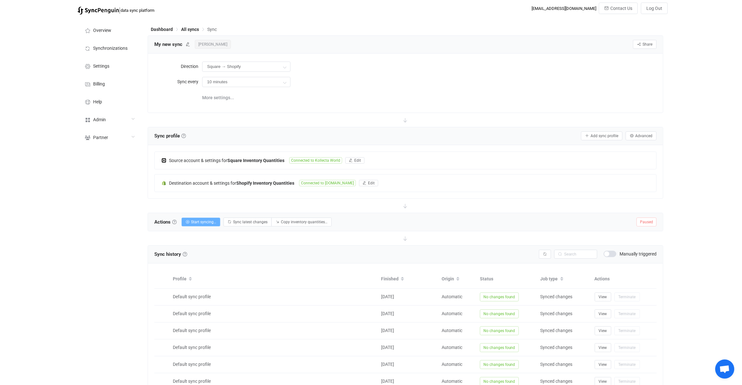
click at [207, 223] on button "Start syncing…" at bounding box center [200, 221] width 39 height 9
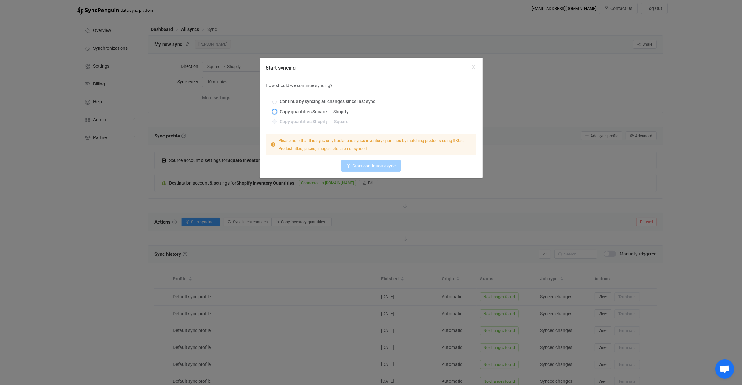
click at [311, 110] on span "Copy quantities Square → Shopify" at bounding box center [313, 111] width 72 height 5
click at [277, 110] on input "Copy quantities Square → Shopify" at bounding box center [274, 111] width 4 height 5
radio input "true"
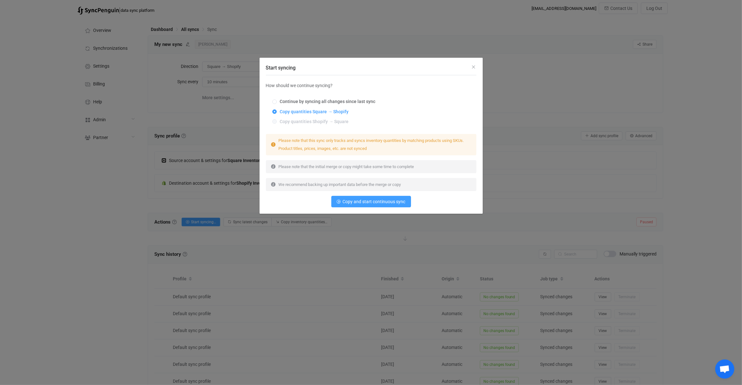
click at [314, 97] on div "Continue by syncing all changes since last sync Copy quantities Square → Shopif…" at bounding box center [371, 111] width 210 height 35
click at [313, 100] on span "Continue by syncing all changes since last sync" at bounding box center [326, 101] width 99 height 5
click at [277, 100] on input "Continue by syncing all changes since last sync" at bounding box center [274, 101] width 4 height 5
radio input "true"
radio input "false"
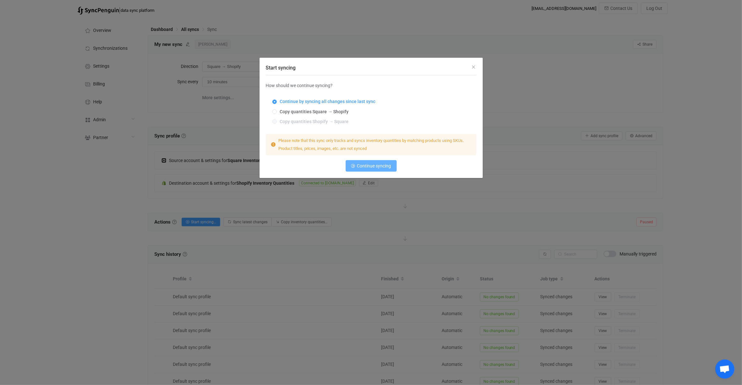
click at [362, 163] on button "Continue syncing" at bounding box center [371, 165] width 51 height 11
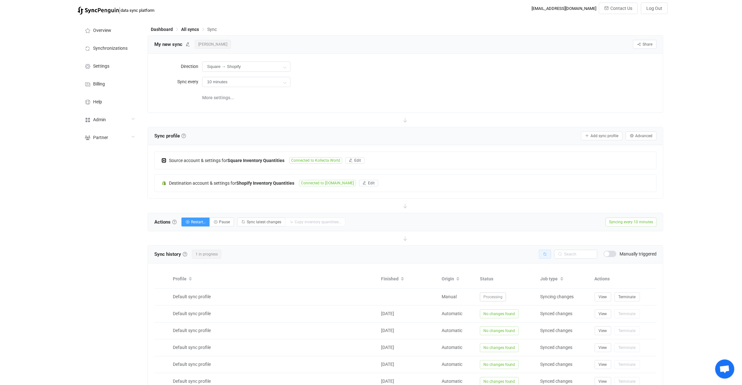
click at [548, 250] on button "button" at bounding box center [545, 254] width 12 height 9
drag, startPoint x: 338, startPoint y: 161, endPoint x: 292, endPoint y: 162, distance: 46.6
click at [297, 163] on div "Source account & settings for Square Inventory Quantities Connected to Kollecta…" at bounding box center [406, 160] width 502 height 17
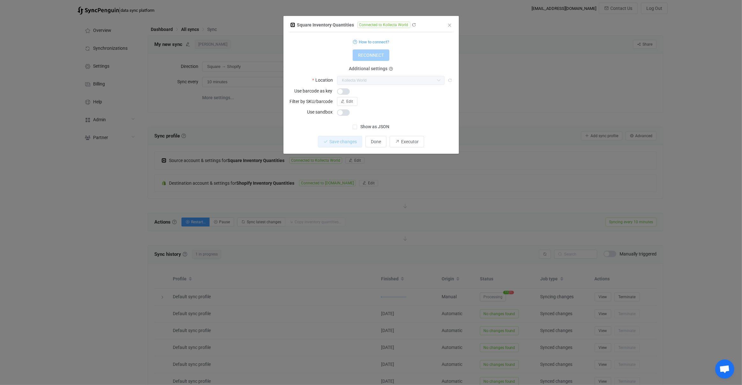
click at [272, 186] on div "Square Inventory Quantities Connected to Kollecta World 1 { { "refreshToken": "…" at bounding box center [371, 192] width 742 height 385
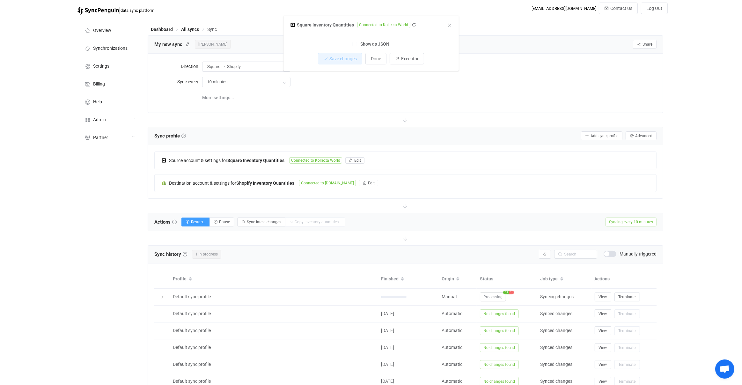
click at [279, 184] on b "Shopify Inventory Quantities" at bounding box center [265, 182] width 58 height 5
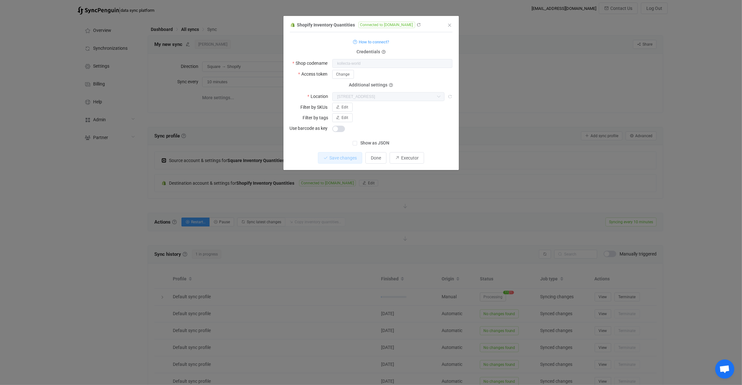
click at [240, 179] on div "Shopify Inventory Quantities Connected to kollecta-world.myshopify.com 1 { { "s…" at bounding box center [371, 192] width 742 height 385
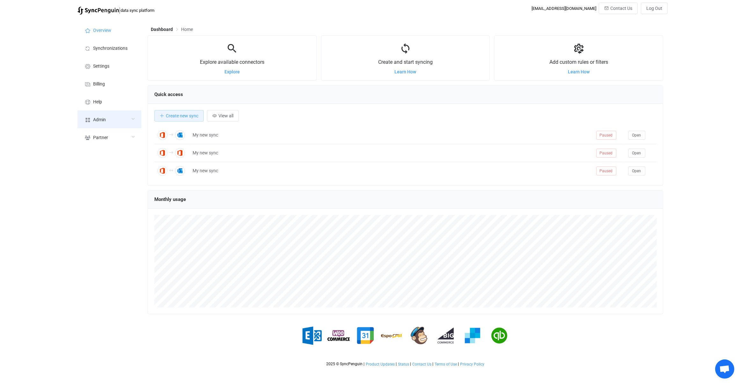
scroll to position [123, 515]
click at [104, 113] on div "Admin" at bounding box center [109, 119] width 64 height 18
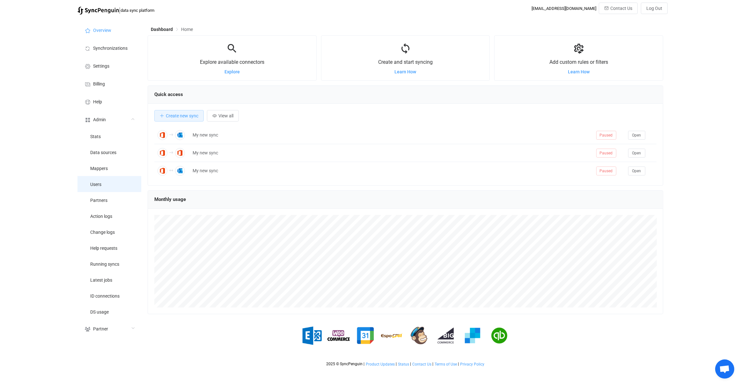
click at [128, 181] on li "Users" at bounding box center [109, 184] width 64 height 16
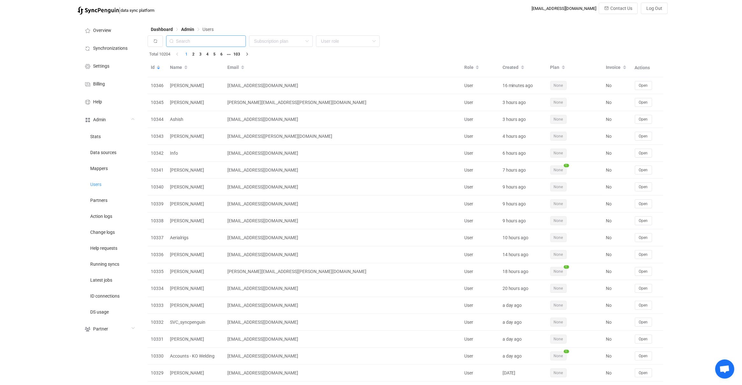
click at [214, 45] on input "text" at bounding box center [206, 40] width 80 height 11
paste input "[PERSON_NAME][EMAIL_ADDRESS][PERSON_NAME][DOMAIN_NAME]"
type input "[PERSON_NAME][EMAIL_ADDRESS][PERSON_NAME][DOMAIN_NAME]"
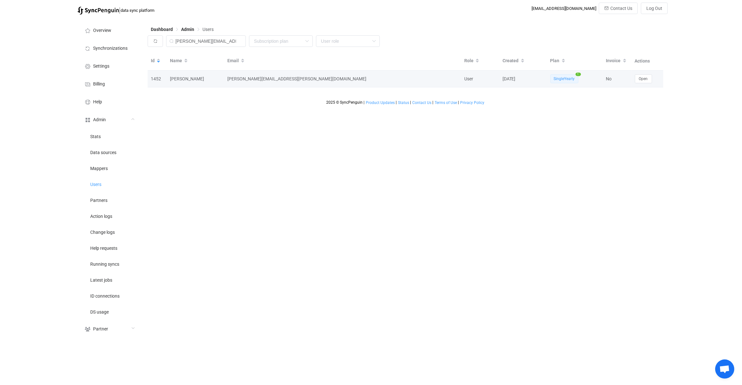
scroll to position [0, 0]
drag, startPoint x: 526, startPoint y: 78, endPoint x: 506, endPoint y: 100, distance: 29.6
click at [496, 78] on tr "1452 [PERSON_NAME] [PERSON_NAME][EMAIL_ADDRESS][PERSON_NAME][DOMAIN_NAME] User …" at bounding box center [406, 78] width 516 height 17
click at [510, 111] on div "Dashboard Admin Users [PERSON_NAME][EMAIL_ADDRESS][PERSON_NAME][DOMAIN_NAME] No…" at bounding box center [405, 179] width 523 height 323
drag, startPoint x: 520, startPoint y: 81, endPoint x: 486, endPoint y: 80, distance: 33.8
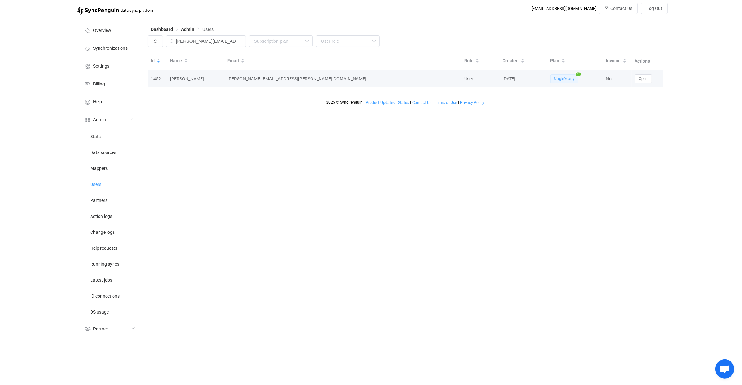
click at [486, 80] on tr "1452 [PERSON_NAME] [PERSON_NAME][EMAIL_ADDRESS][PERSON_NAME][DOMAIN_NAME] User …" at bounding box center [406, 78] width 516 height 17
click at [514, 83] on td "[DATE]" at bounding box center [523, 78] width 48 height 17
click at [556, 116] on div "Dashboard Admin Users [PERSON_NAME][EMAIL_ADDRESS][PERSON_NAME][DOMAIN_NAME] No…" at bounding box center [405, 179] width 523 height 323
drag, startPoint x: 577, startPoint y: 81, endPoint x: 524, endPoint y: 82, distance: 52.9
click at [517, 76] on tr "1452 [PERSON_NAME] [PERSON_NAME][EMAIL_ADDRESS][PERSON_NAME][DOMAIN_NAME] User …" at bounding box center [406, 78] width 516 height 17
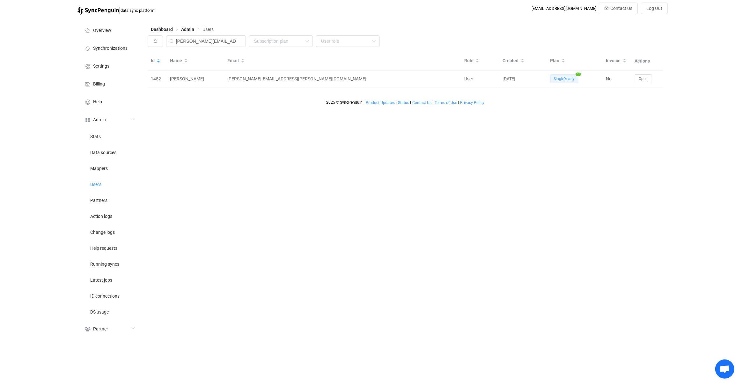
click at [576, 114] on div "Dashboard Admin Users [PERSON_NAME][EMAIL_ADDRESS][PERSON_NAME][DOMAIN_NAME] No…" at bounding box center [405, 179] width 523 height 323
click at [555, 124] on div "Dashboard Admin Users [PERSON_NAME][EMAIL_ADDRESS][PERSON_NAME][DOMAIN_NAME] No…" at bounding box center [405, 179] width 523 height 323
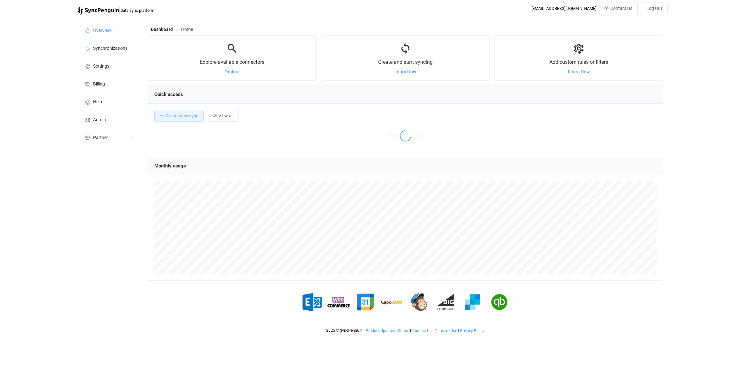
scroll to position [123, 515]
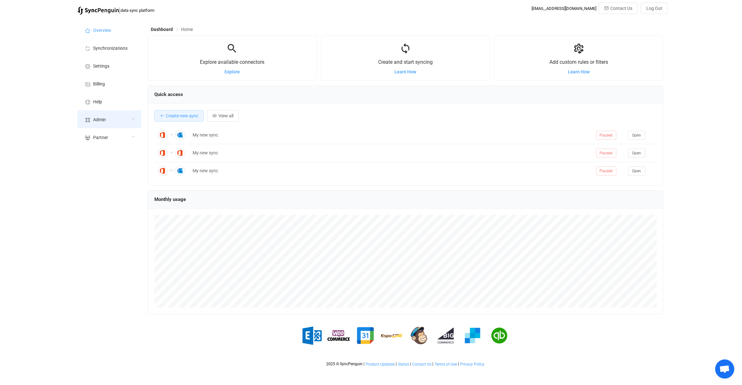
click at [131, 124] on div "Admin" at bounding box center [109, 119] width 64 height 18
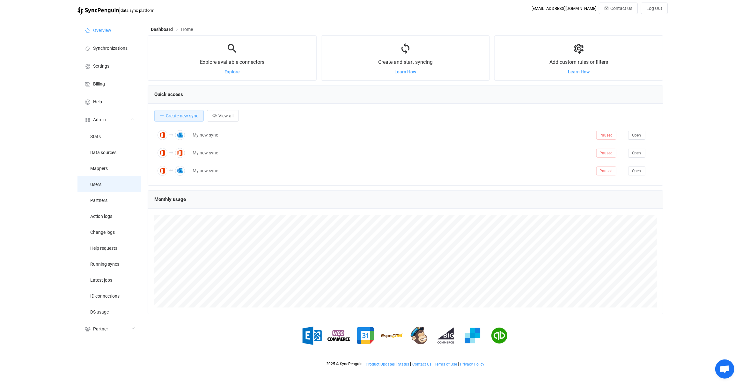
click at [121, 179] on li "Users" at bounding box center [109, 184] width 64 height 16
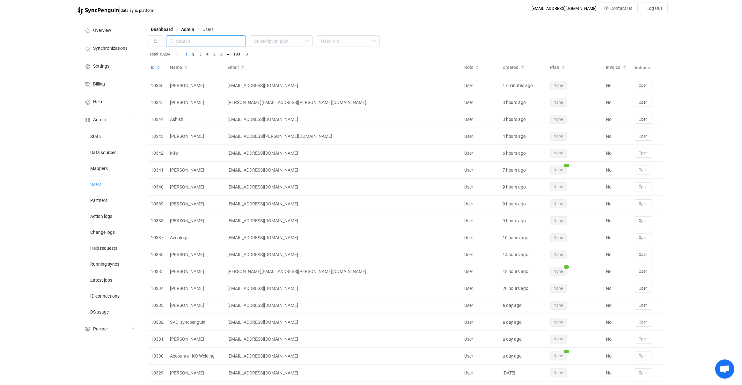
click at [231, 42] on input "text" at bounding box center [206, 40] width 80 height 11
paste input "[DOMAIN_NAME][EMAIL_ADDRESS][DOMAIN_NAME]"
type input "[DOMAIN_NAME][EMAIL_ADDRESS][DOMAIN_NAME]"
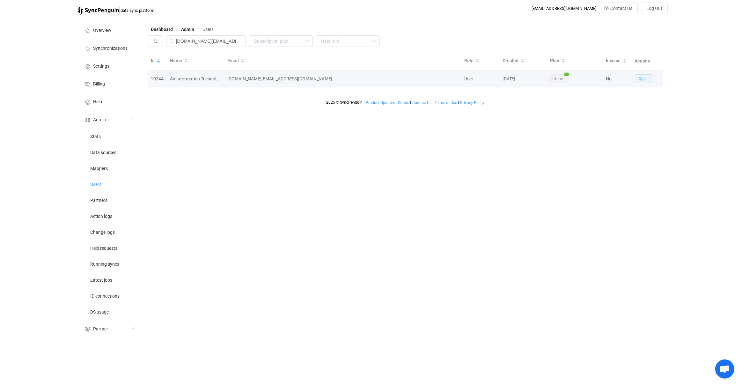
click at [650, 76] on button "Open" at bounding box center [643, 78] width 17 height 9
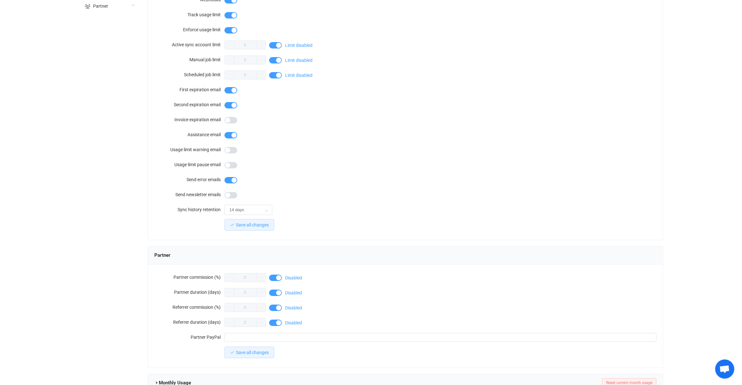
scroll to position [420, 0]
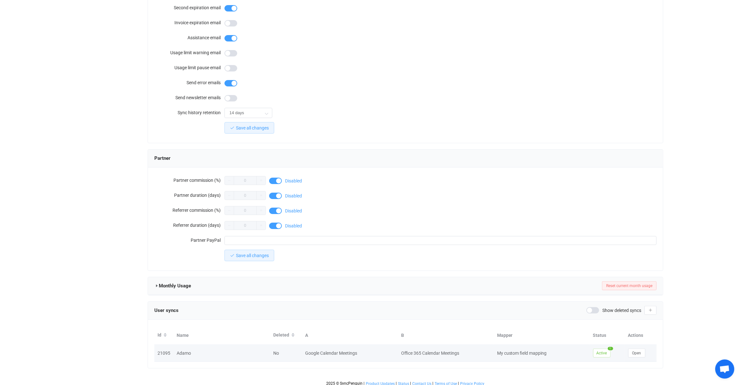
click at [631, 354] on td "Open" at bounding box center [641, 353] width 32 height 17
click at [631, 352] on button "Open" at bounding box center [636, 352] width 17 height 9
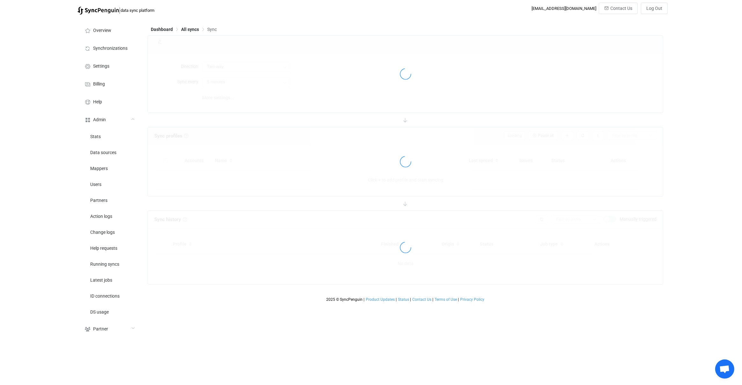
type input "10 minutes"
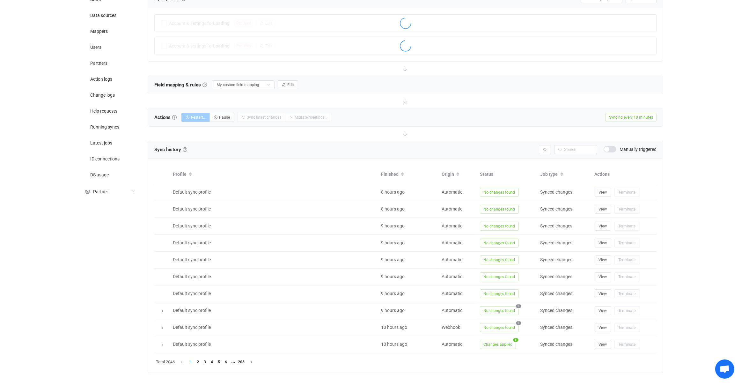
scroll to position [143, 0]
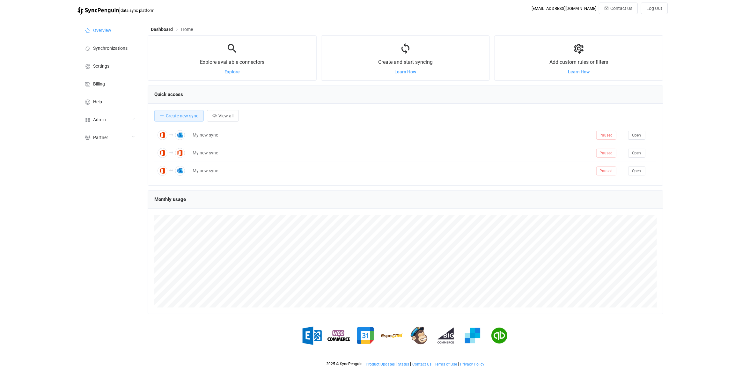
scroll to position [123, 515]
click at [102, 87] on li "Billing" at bounding box center [109, 84] width 64 height 18
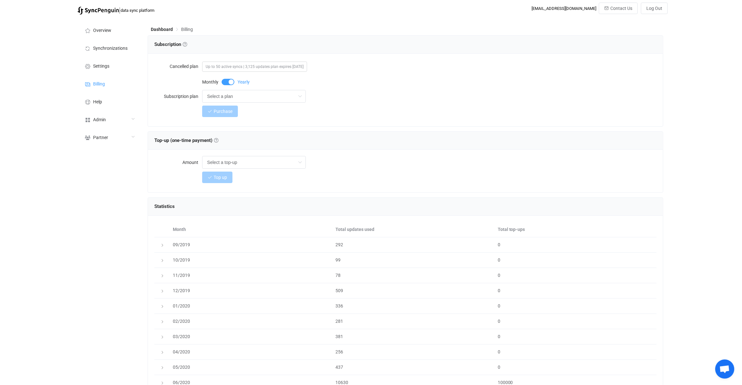
click at [224, 104] on form "Cancelled plan Up to 50 active syncs | 3,125 updates plan expires in 263 day(s)…" at bounding box center [405, 89] width 502 height 58
click at [226, 98] on input "Select a plan" at bounding box center [254, 96] width 104 height 13
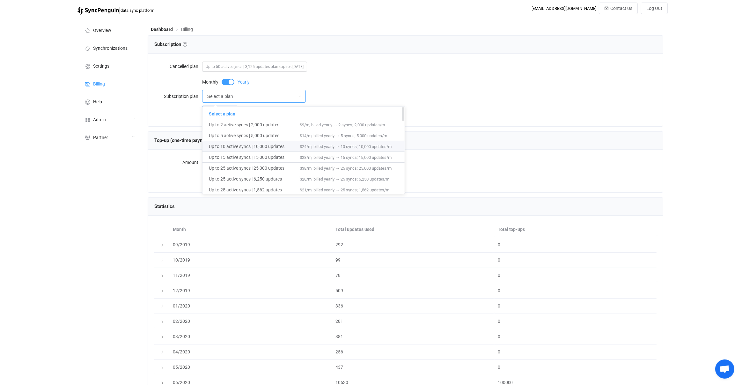
click at [232, 150] on span "Up to 10 active syncs | 10,000 updates" at bounding box center [254, 146] width 91 height 11
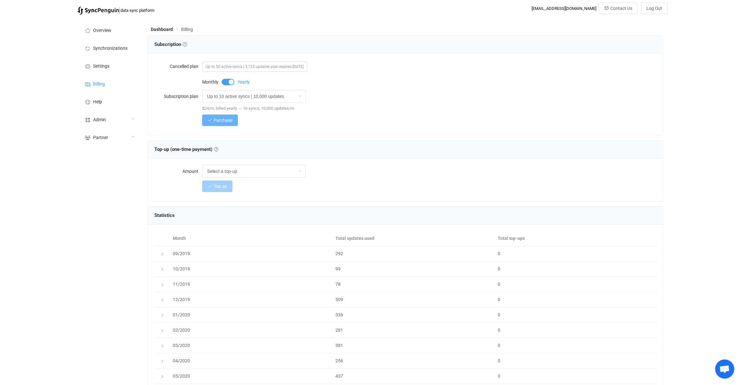
click at [231, 119] on span "Purchase" at bounding box center [223, 120] width 19 height 5
click at [246, 100] on input "Up to 10 active syncs | 10,000 updates" at bounding box center [254, 96] width 104 height 13
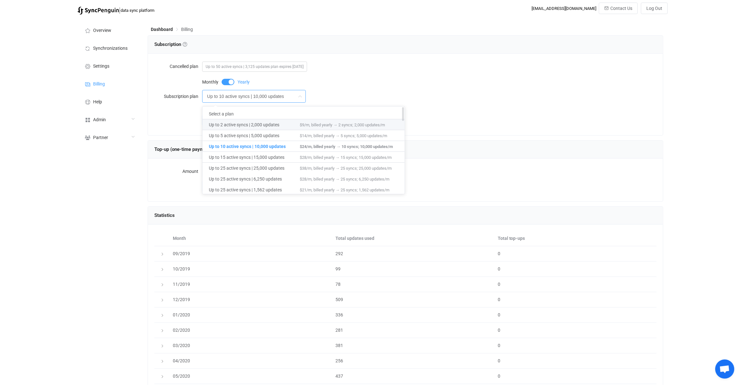
click at [249, 124] on span "Up to 2 active syncs | 2,000 updates" at bounding box center [254, 124] width 91 height 11
type input "Up to 2 active syncs | 2,000 updates"
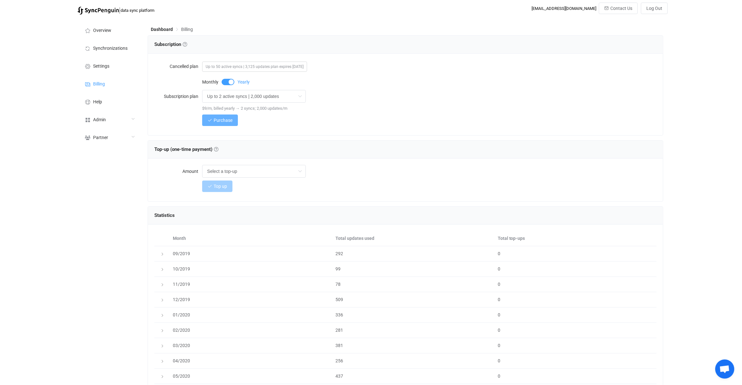
click at [223, 122] on span "Purchase" at bounding box center [223, 120] width 19 height 5
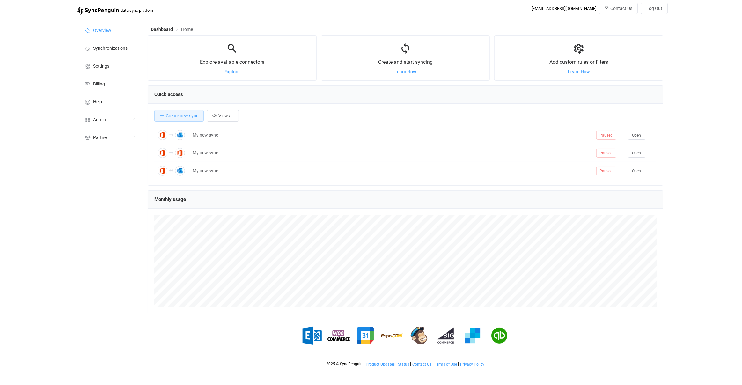
scroll to position [123, 515]
click at [120, 120] on div "Admin" at bounding box center [109, 119] width 64 height 18
click at [123, 171] on li "Mappers" at bounding box center [109, 168] width 64 height 16
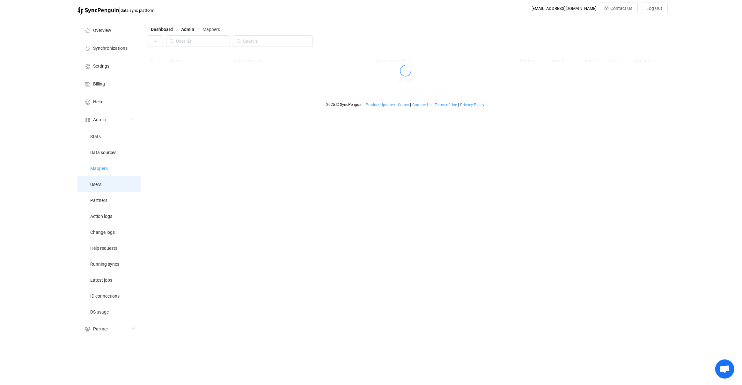
click at [117, 186] on li "Users" at bounding box center [109, 184] width 64 height 16
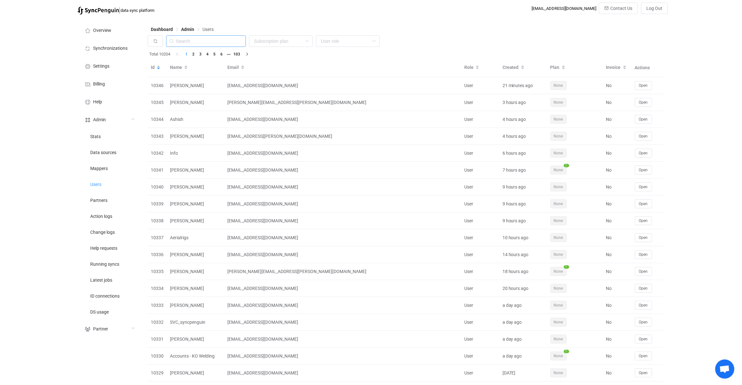
click at [230, 43] on input "text" at bounding box center [206, 40] width 80 height 11
paste input "[EMAIL_ADDRESS][DOMAIN_NAME]"
type input "[EMAIL_ADDRESS][DOMAIN_NAME]"
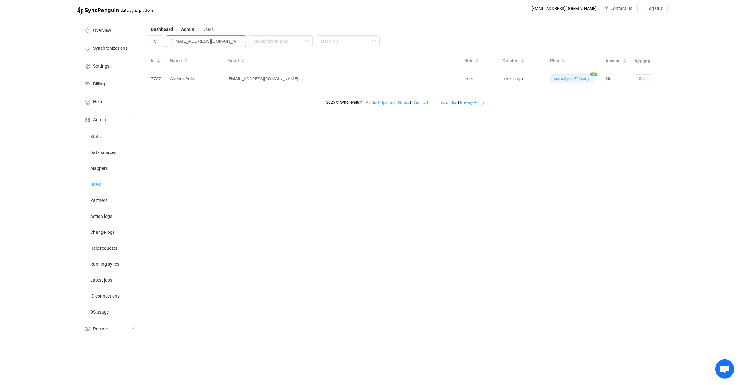
scroll to position [0, 0]
click at [158, 79] on div "7757" at bounding box center [157, 78] width 19 height 7
copy div "7757"
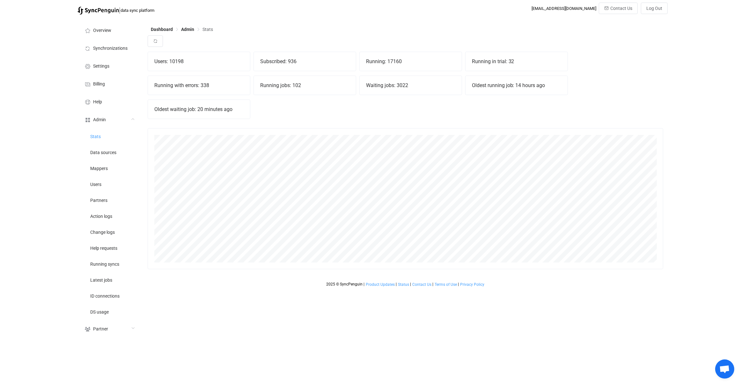
scroll to position [141, 515]
